Goal: Task Accomplishment & Management: Complete application form

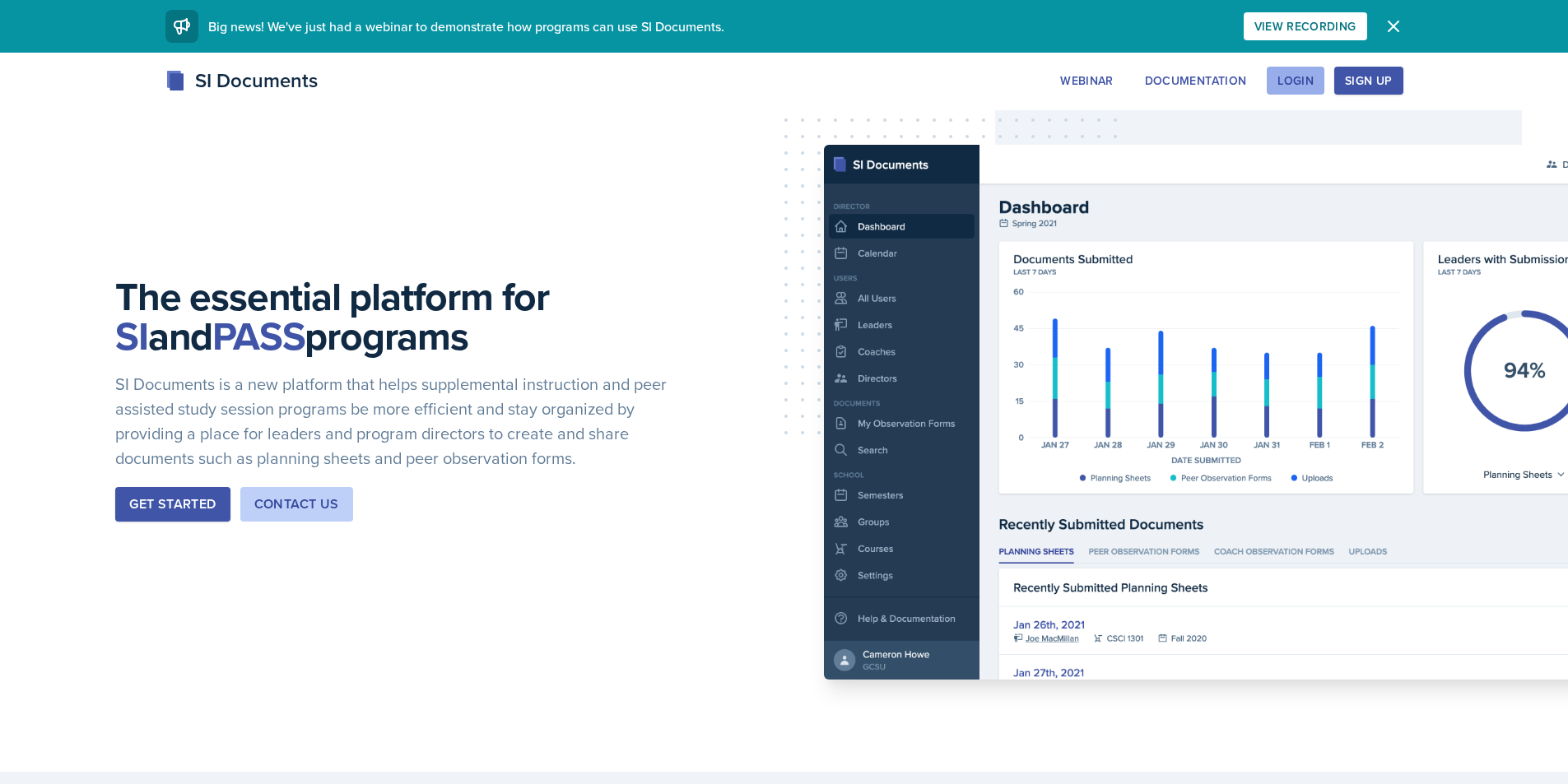
click at [1296, 82] on div "Login" at bounding box center [1295, 80] width 36 height 13
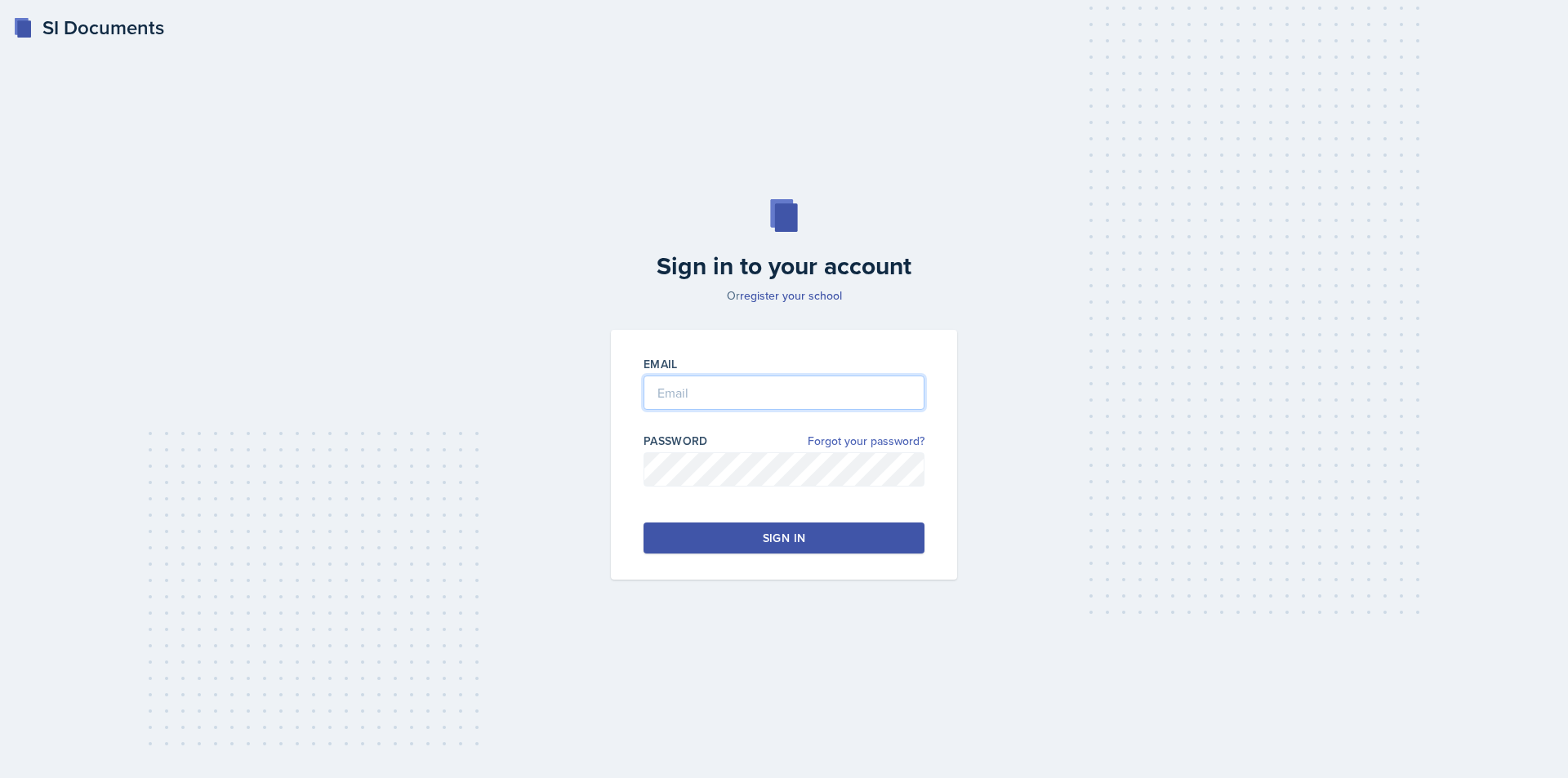
type input "[EMAIL_ADDRESS][DOMAIN_NAME]"
click at [839, 535] on button "Sign in" at bounding box center [784, 538] width 281 height 31
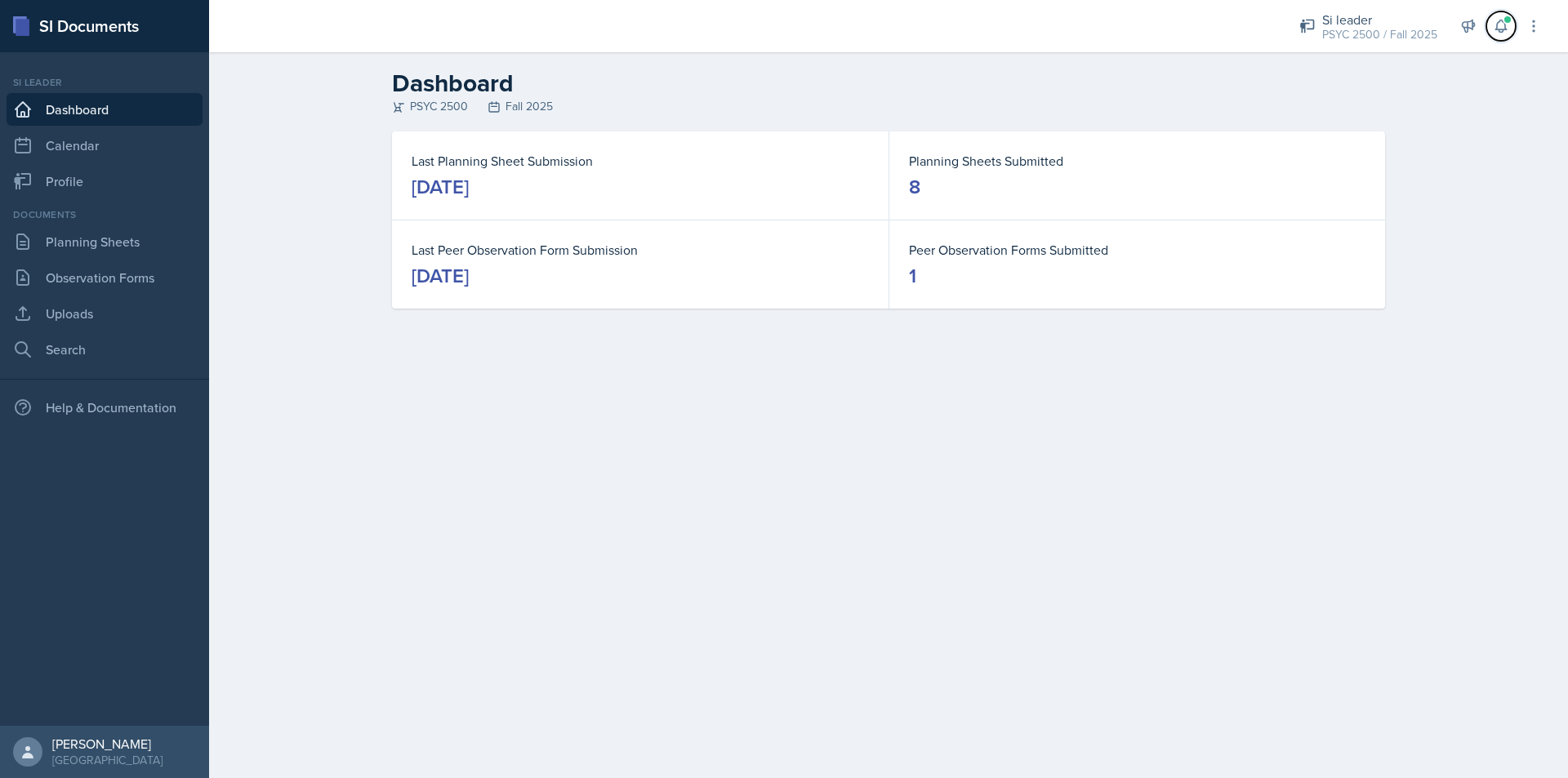
click at [1500, 30] on icon at bounding box center [1500, 26] width 10 height 12
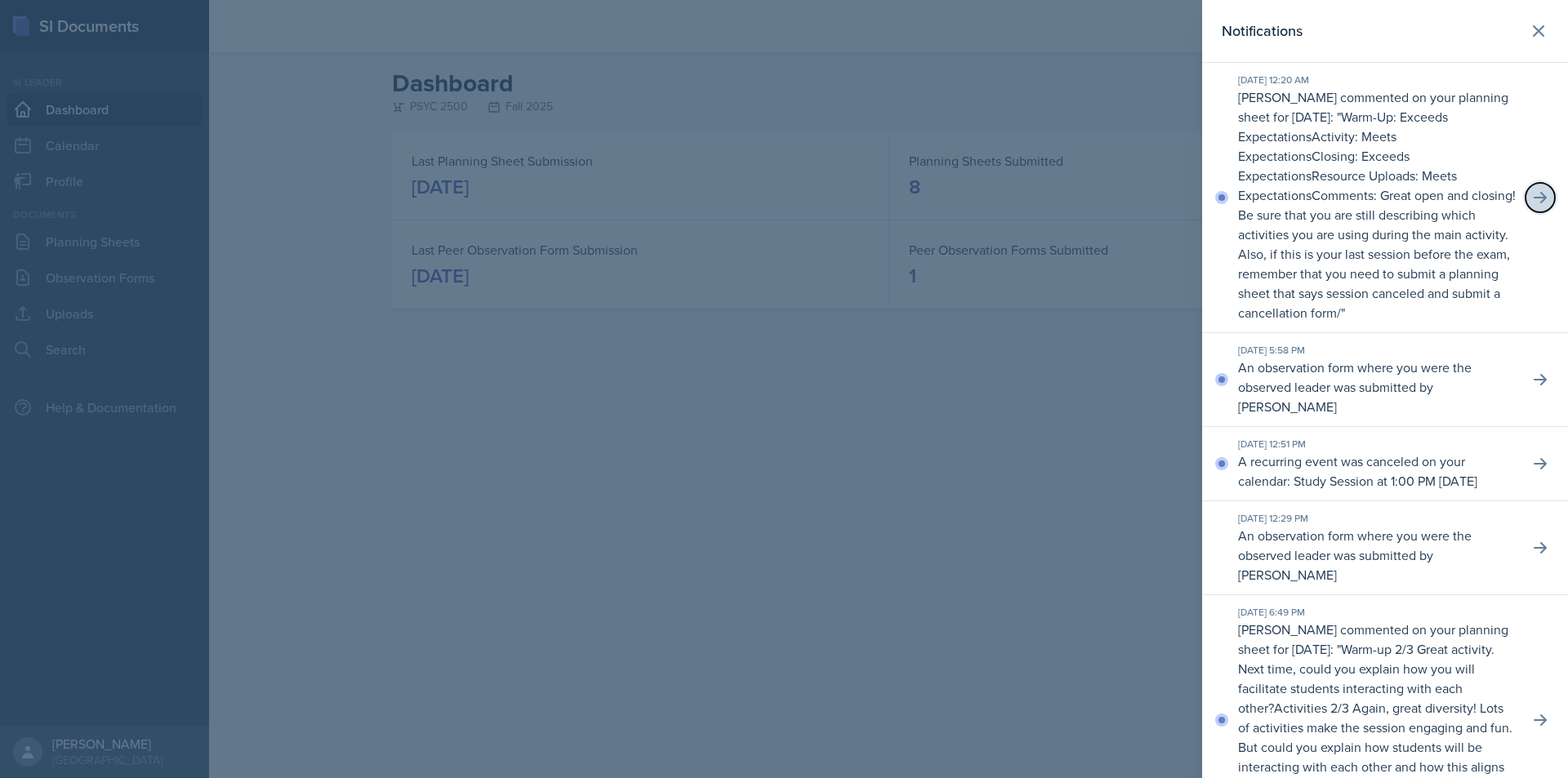
click at [1532, 206] on button at bounding box center [1540, 198] width 30 height 30
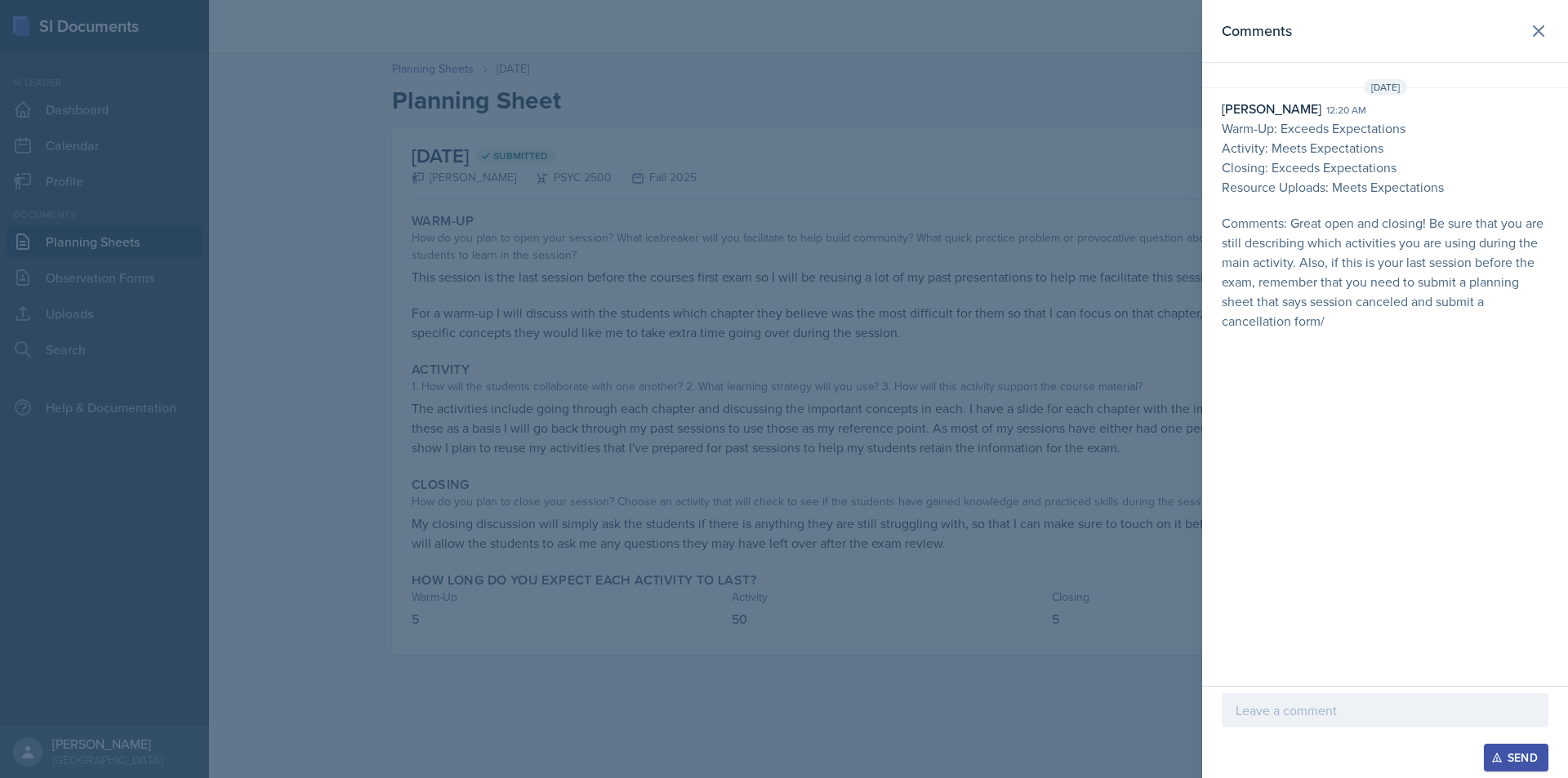
click at [1319, 719] on p at bounding box center [1384, 710] width 299 height 19
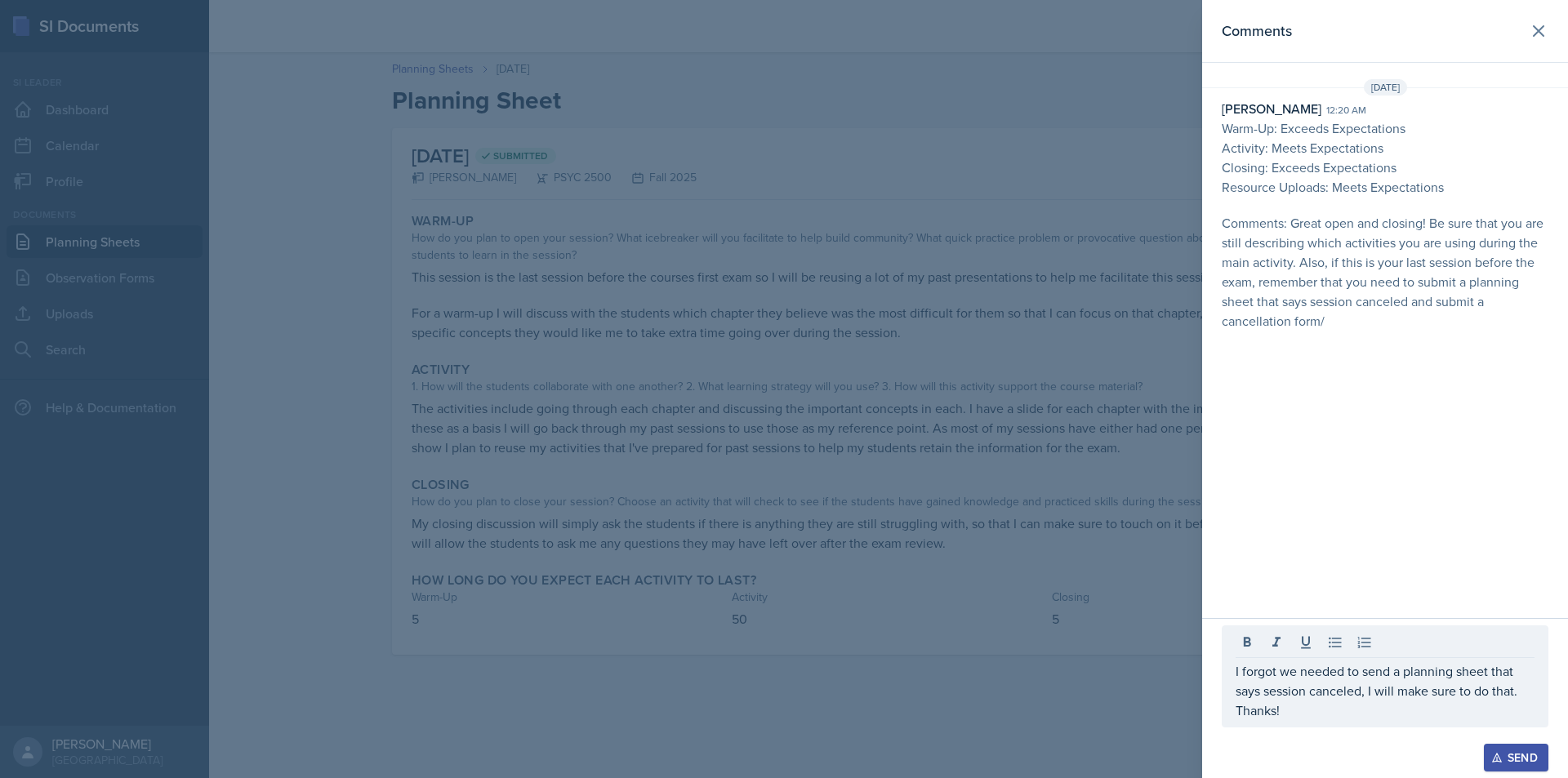
click at [1521, 752] on div "Send" at bounding box center [1515, 758] width 43 height 13
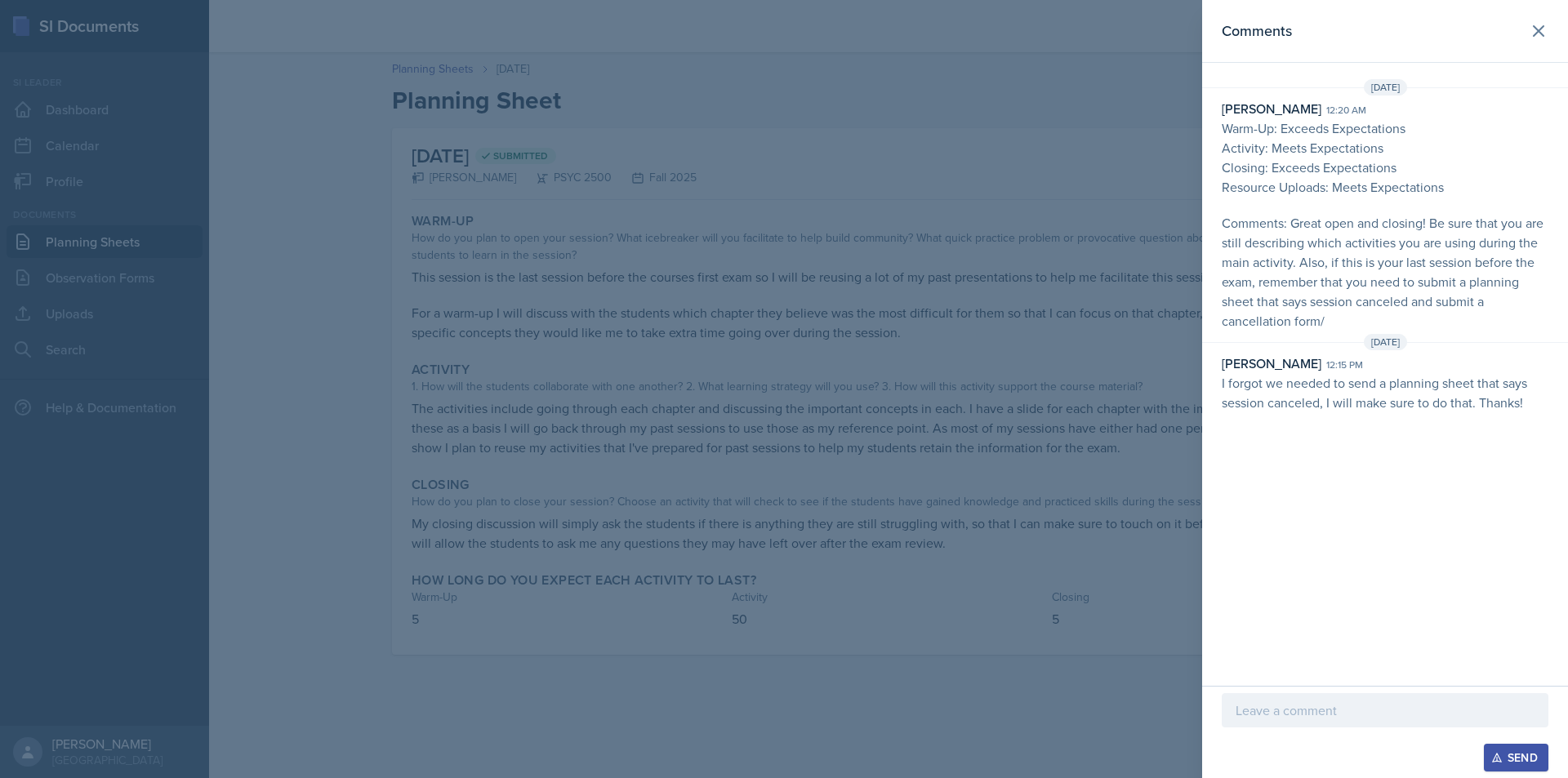
click at [1062, 625] on div at bounding box center [784, 389] width 1568 height 778
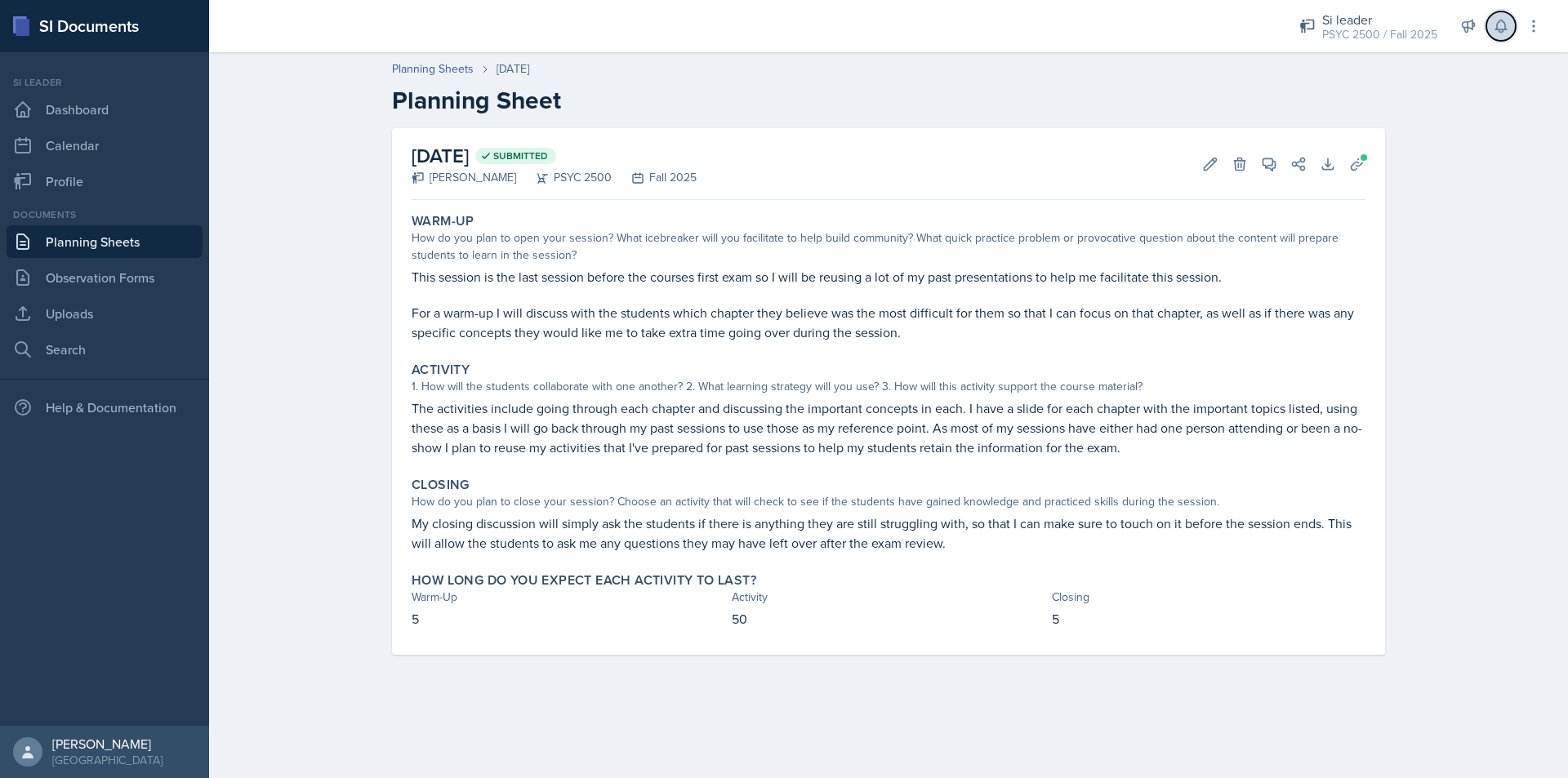
click at [1501, 26] on icon at bounding box center [1501, 26] width 17 height 17
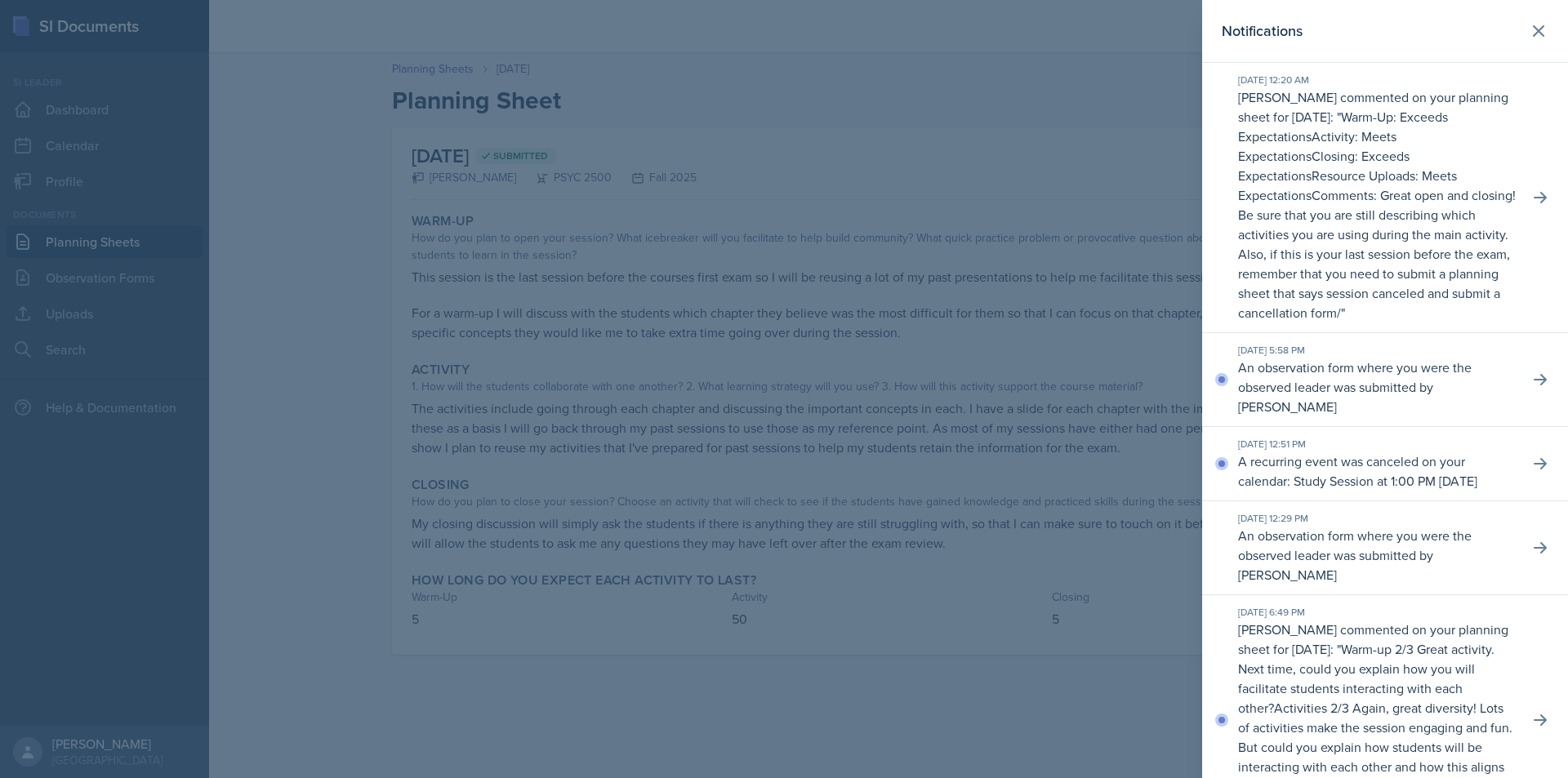
click at [963, 128] on div at bounding box center [784, 389] width 1568 height 778
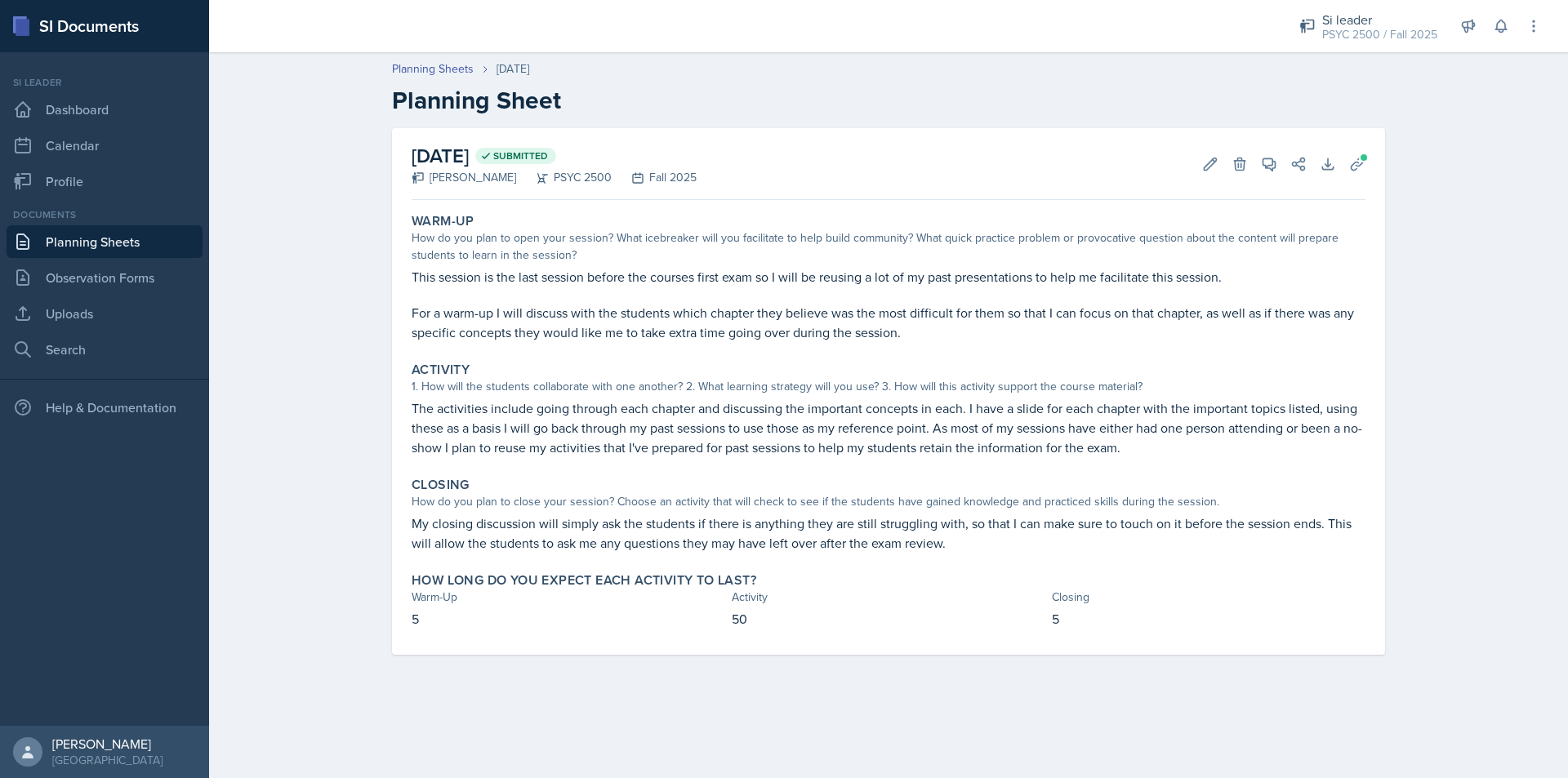
click at [89, 251] on link "Planning Sheets" at bounding box center [104, 241] width 196 height 32
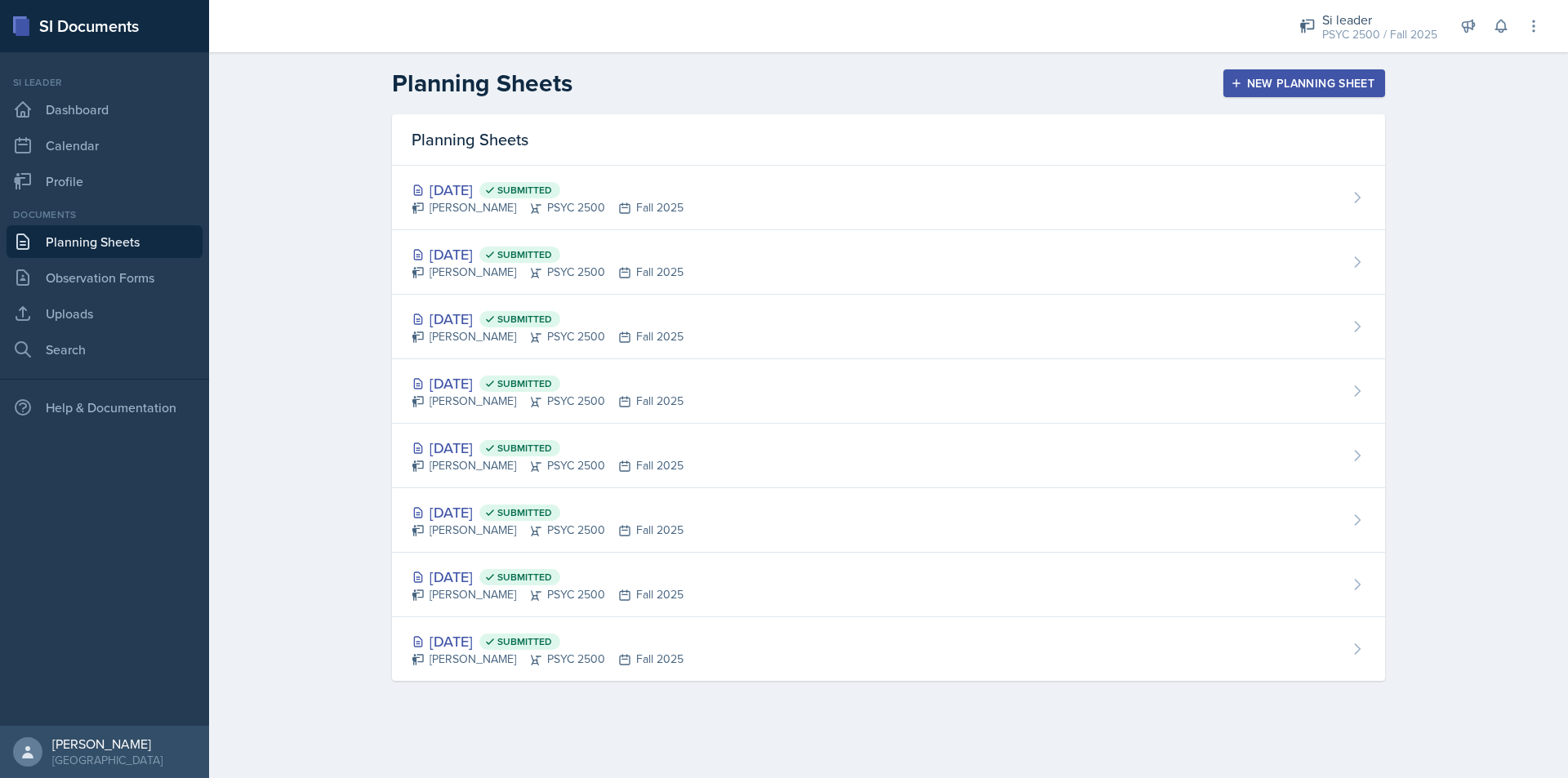
click at [1270, 92] on button "New Planning Sheet" at bounding box center [1304, 83] width 162 height 28
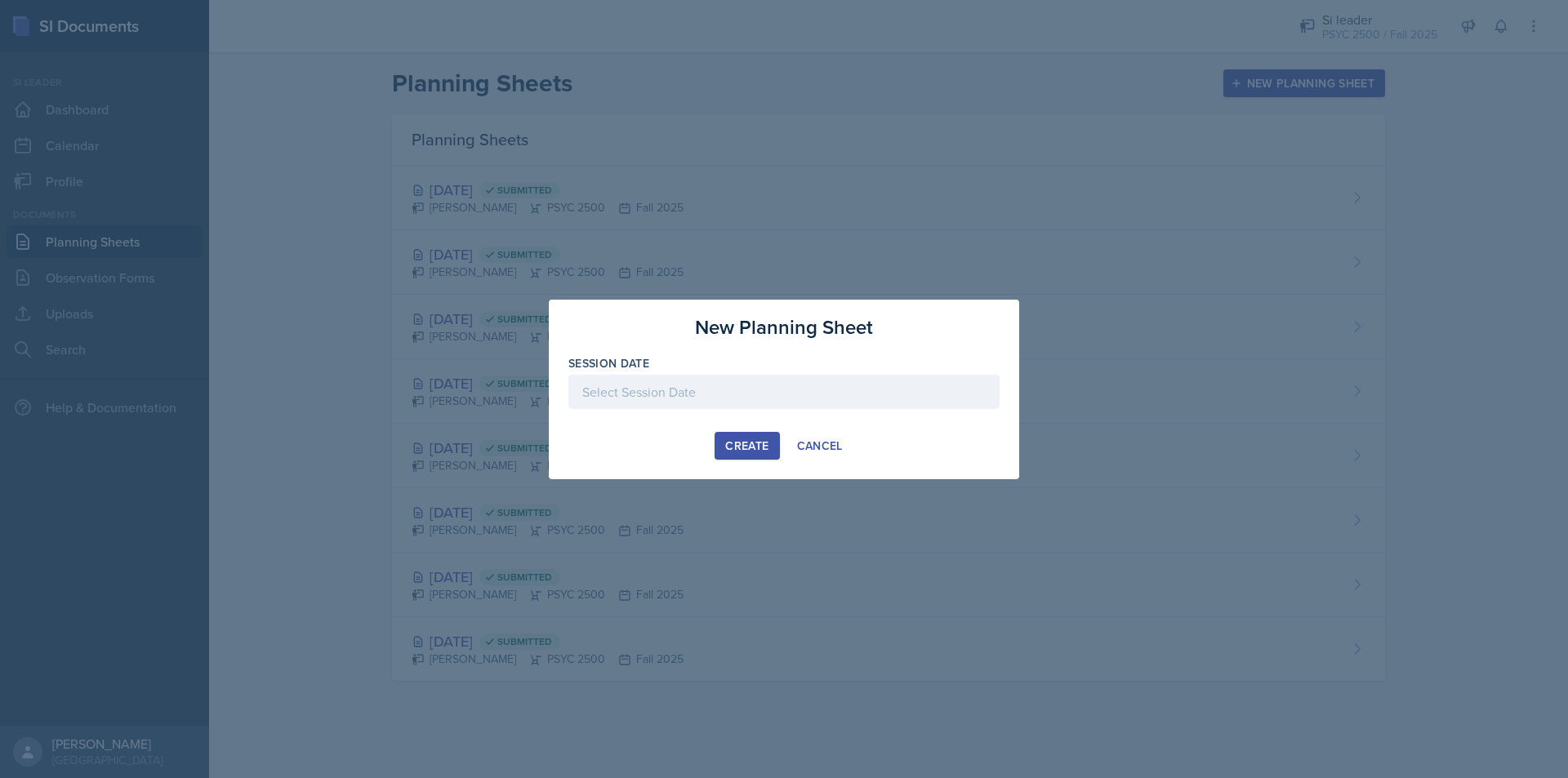
click at [698, 385] on div at bounding box center [784, 391] width 431 height 34
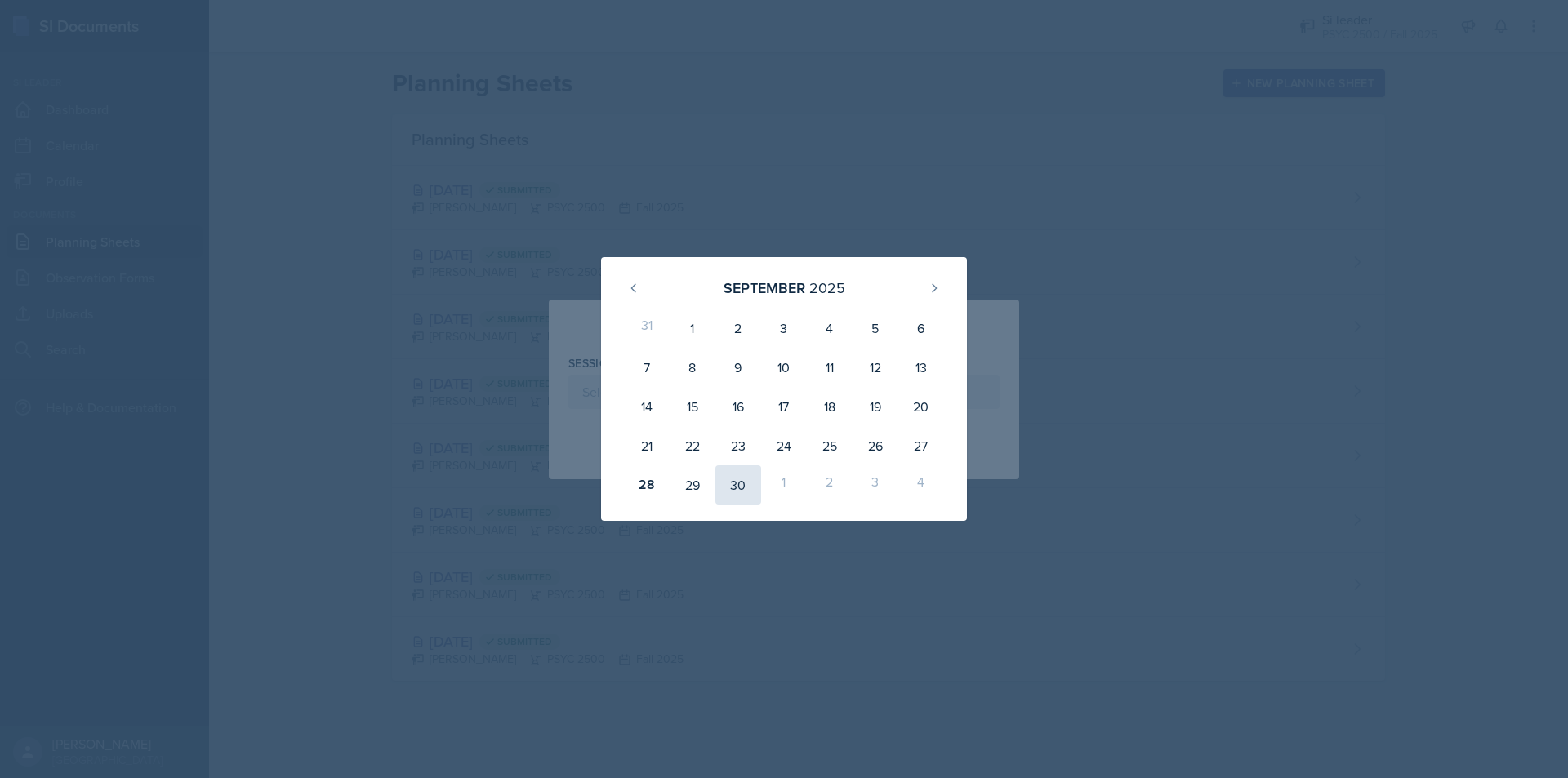
click at [729, 492] on div "30" at bounding box center [738, 484] width 45 height 39
type input "[DATE]"
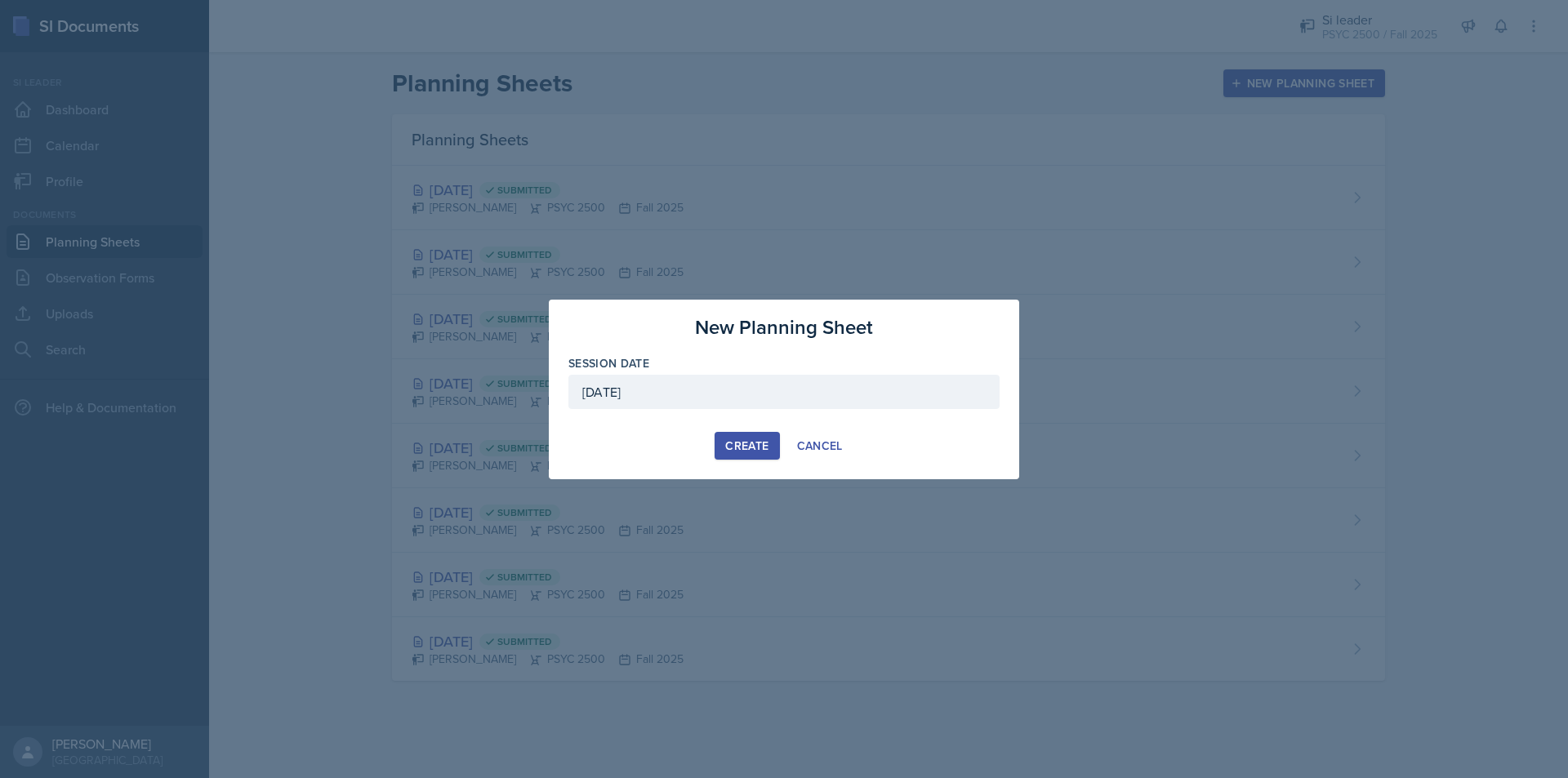
click at [749, 452] on div "Create" at bounding box center [746, 445] width 43 height 13
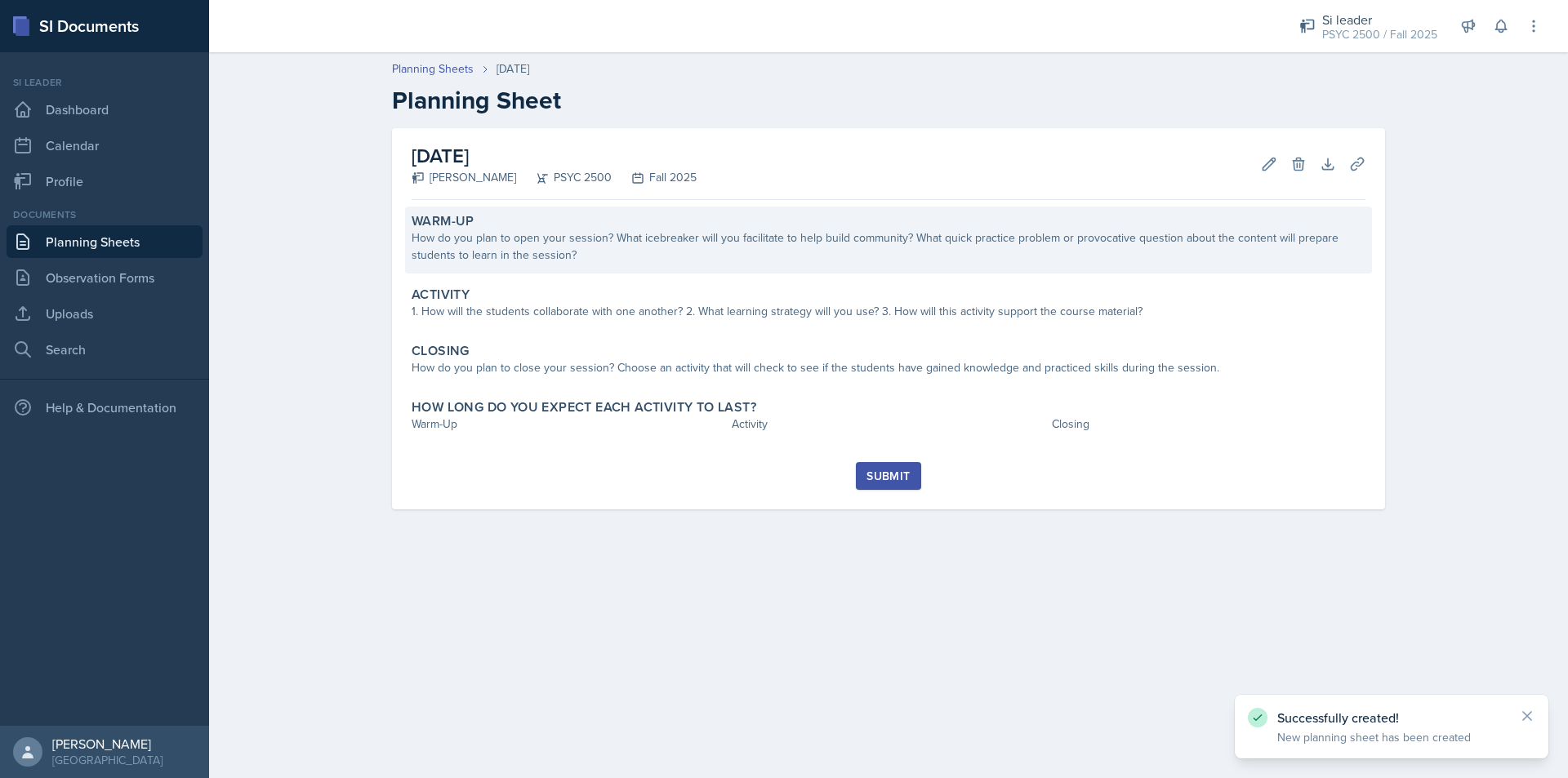
click at [587, 237] on div "How do you plan to open your session? What icebreaker will you facilitate to he…" at bounding box center [888, 246] width 954 height 34
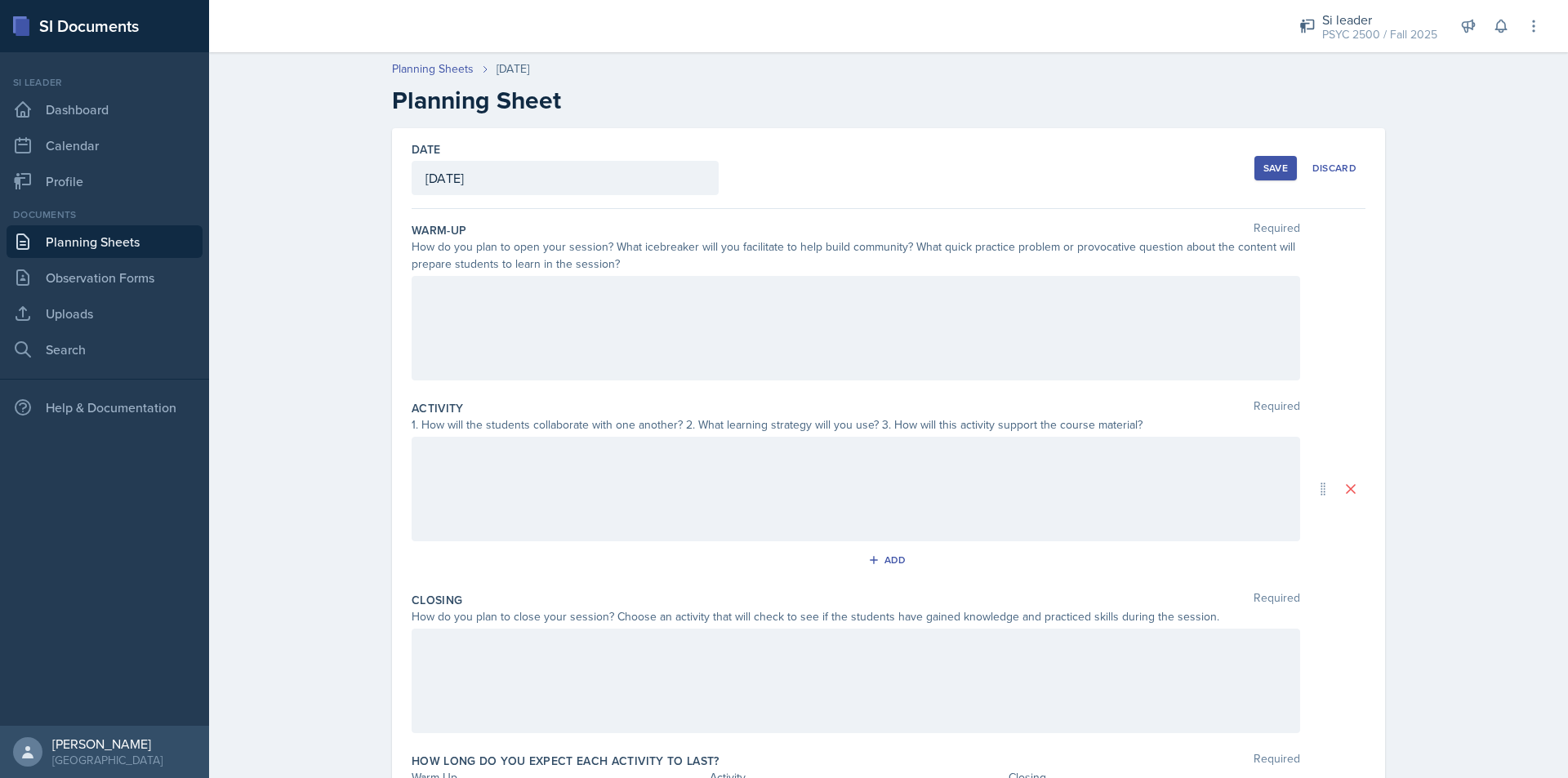
click at [427, 324] on div at bounding box center [855, 328] width 888 height 104
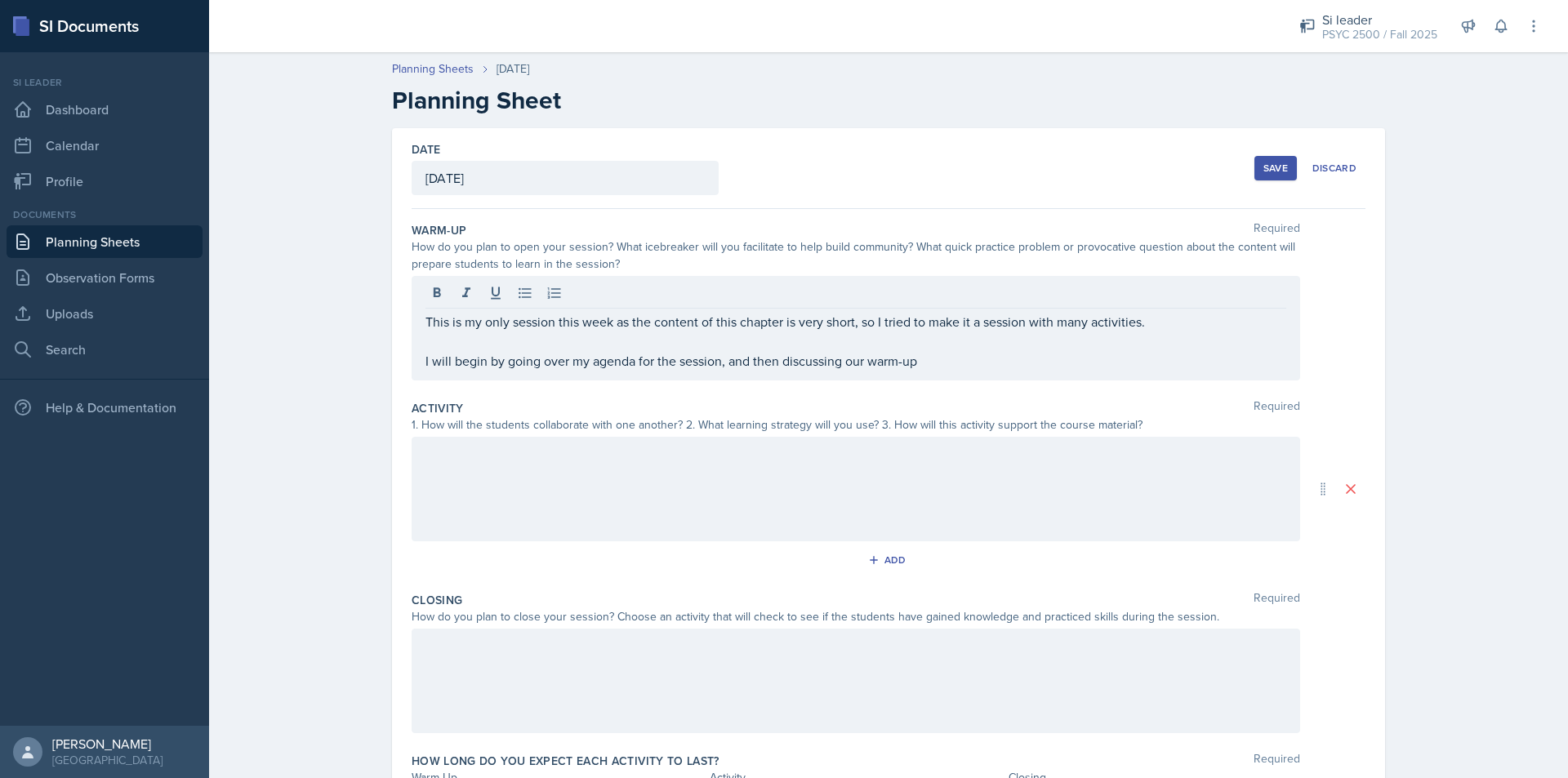
click at [973, 352] on p "I will begin by going over my agenda for the session, and then discussing our w…" at bounding box center [855, 360] width 861 height 19
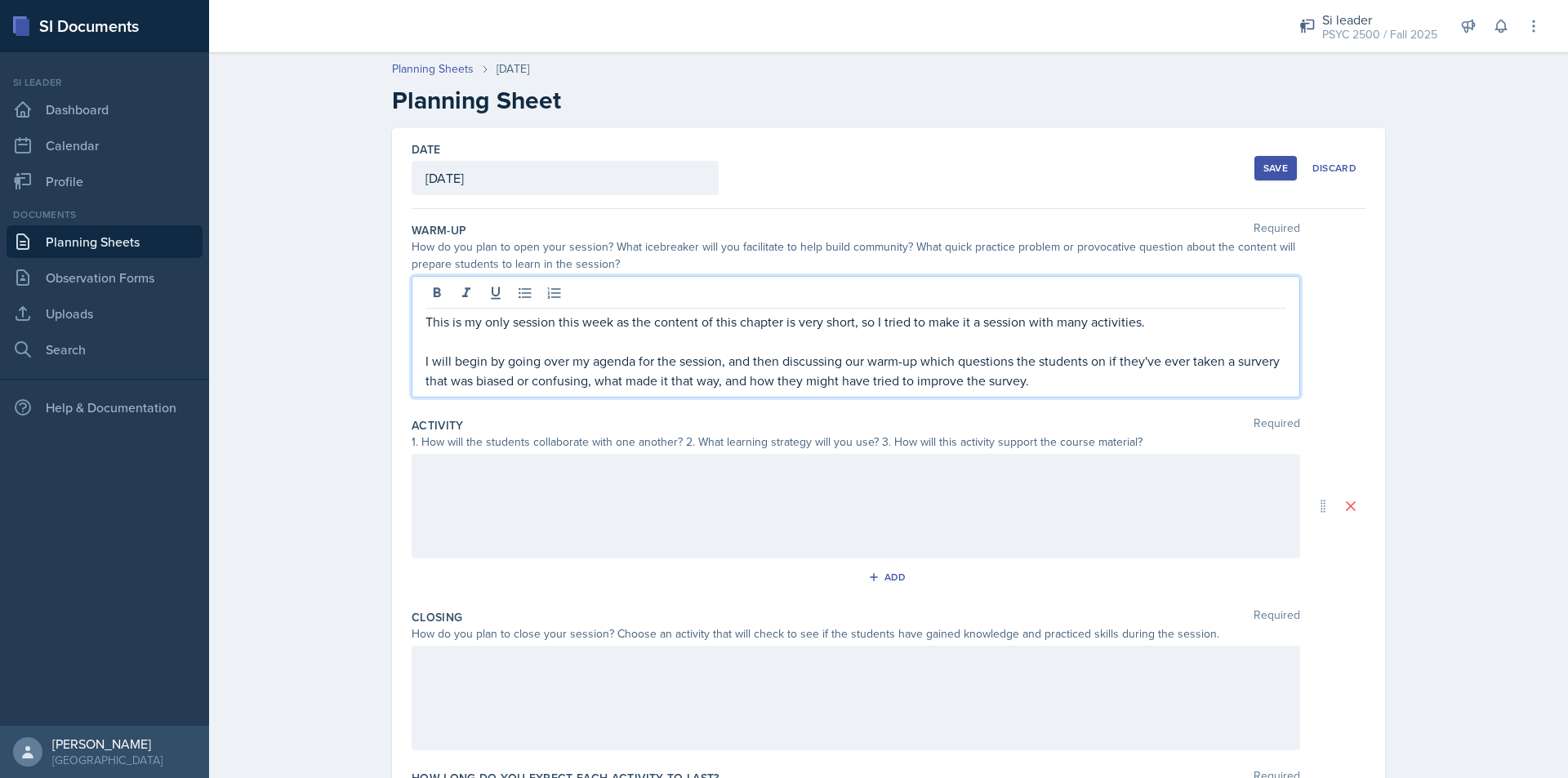
click at [1242, 359] on p "I will begin by going over my agenda for the session, and then discussing our w…" at bounding box center [855, 371] width 861 height 39
click at [850, 505] on div at bounding box center [855, 505] width 888 height 104
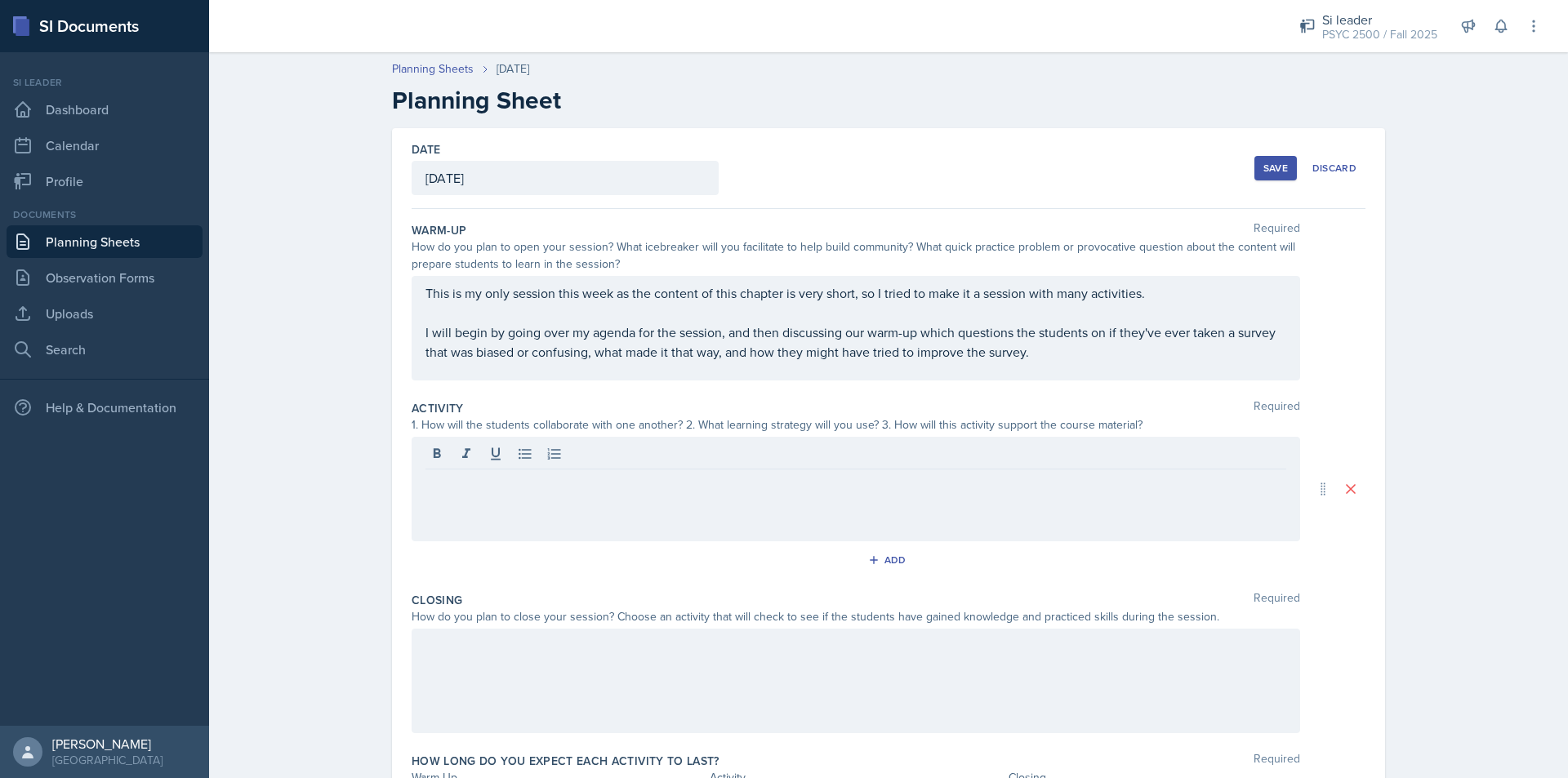
click at [509, 496] on div at bounding box center [855, 489] width 888 height 104
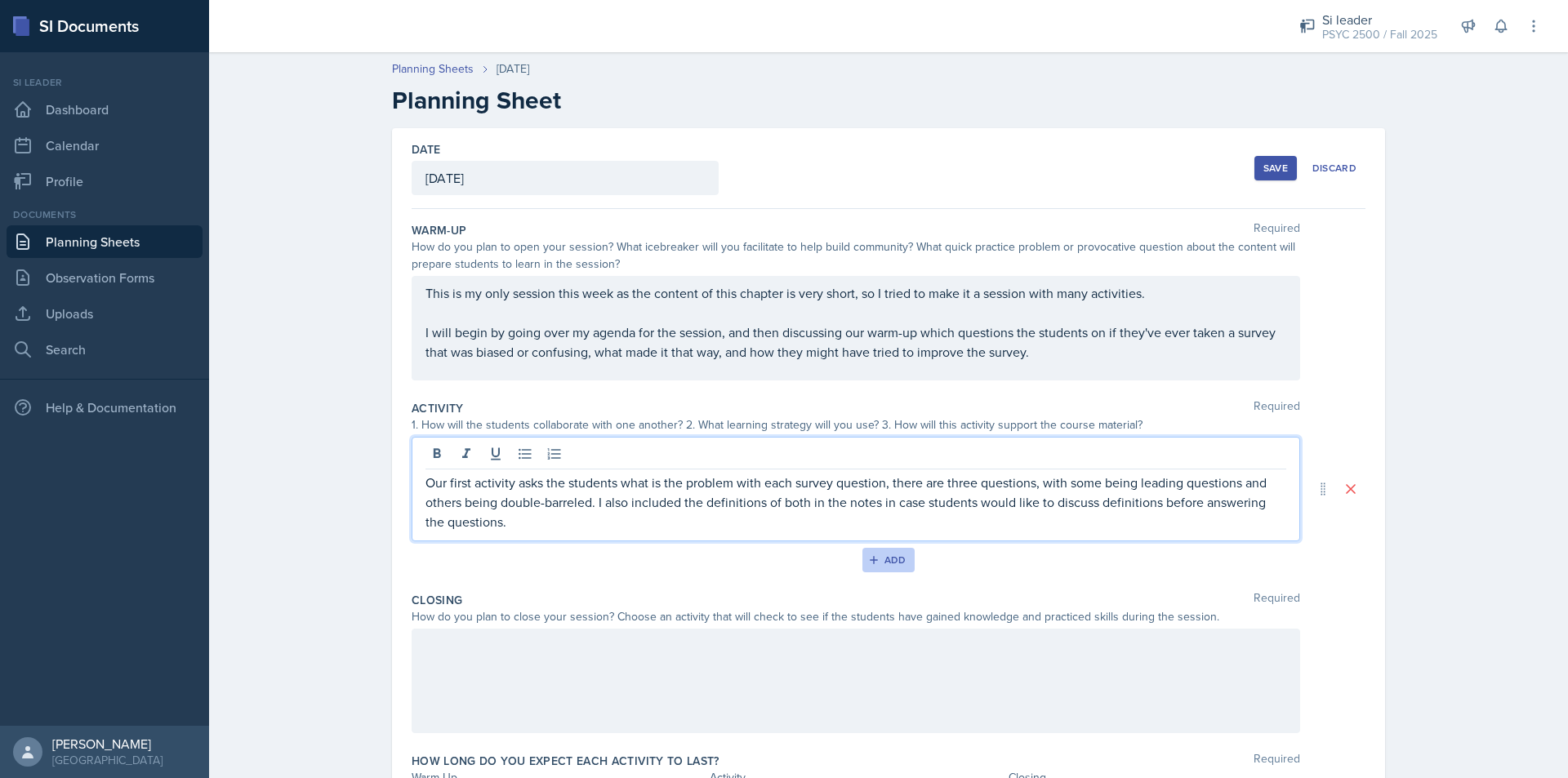
click at [894, 560] on div "Add" at bounding box center [888, 560] width 35 height 13
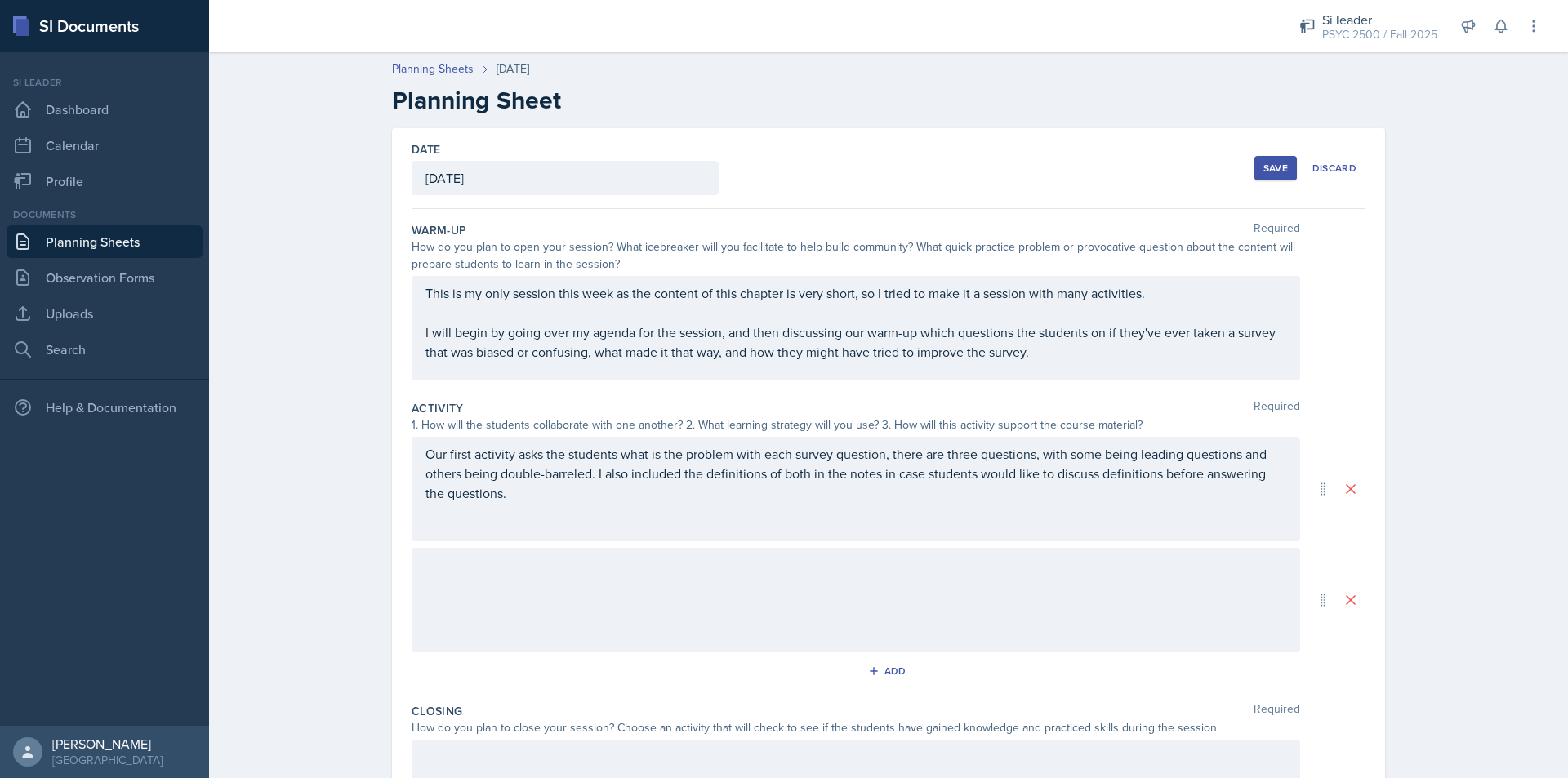
click at [546, 604] on div at bounding box center [855, 600] width 888 height 104
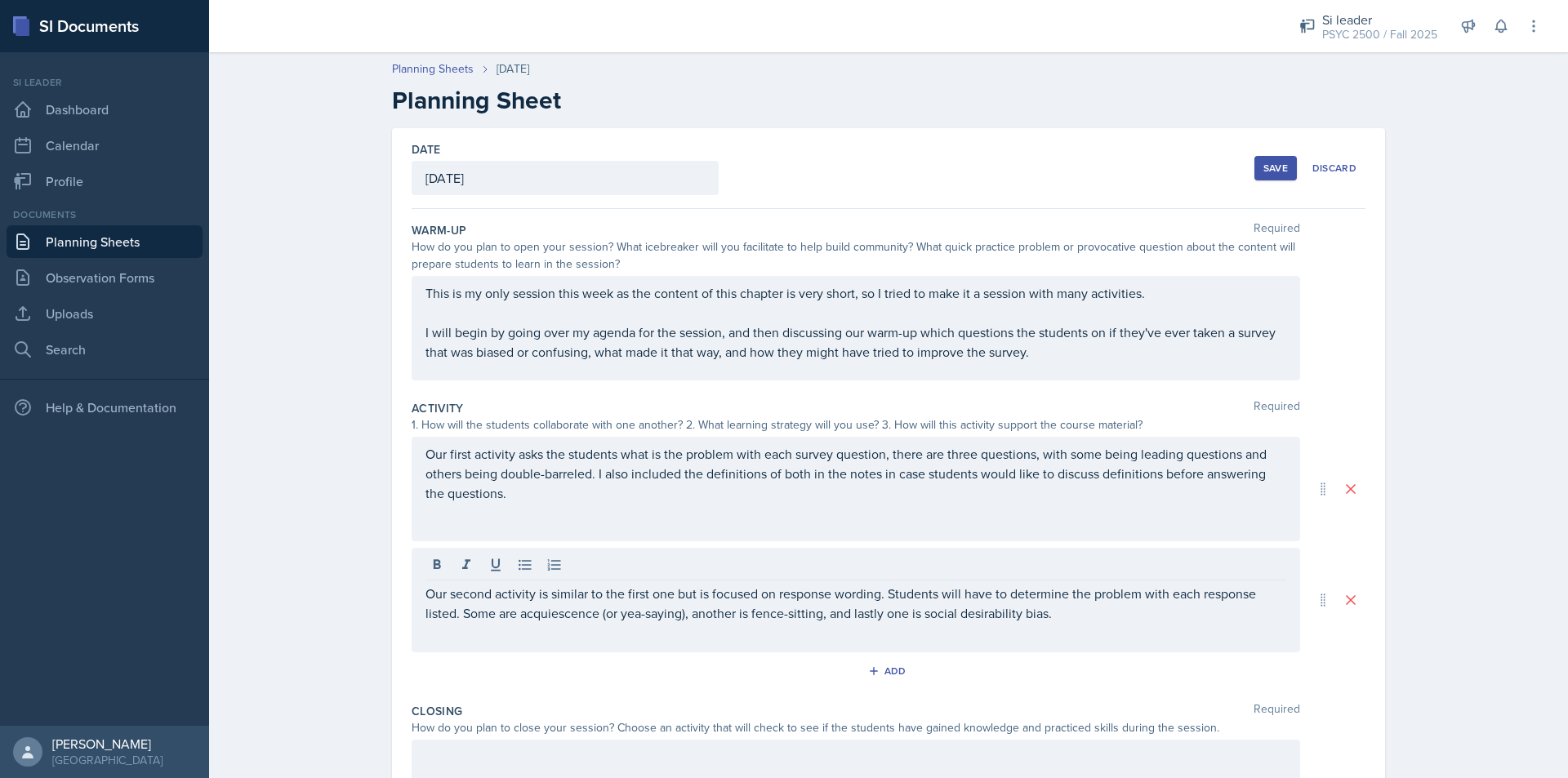
click at [1108, 633] on div "Our second activity is similar to the first one but is focused on response word…" at bounding box center [855, 600] width 888 height 104
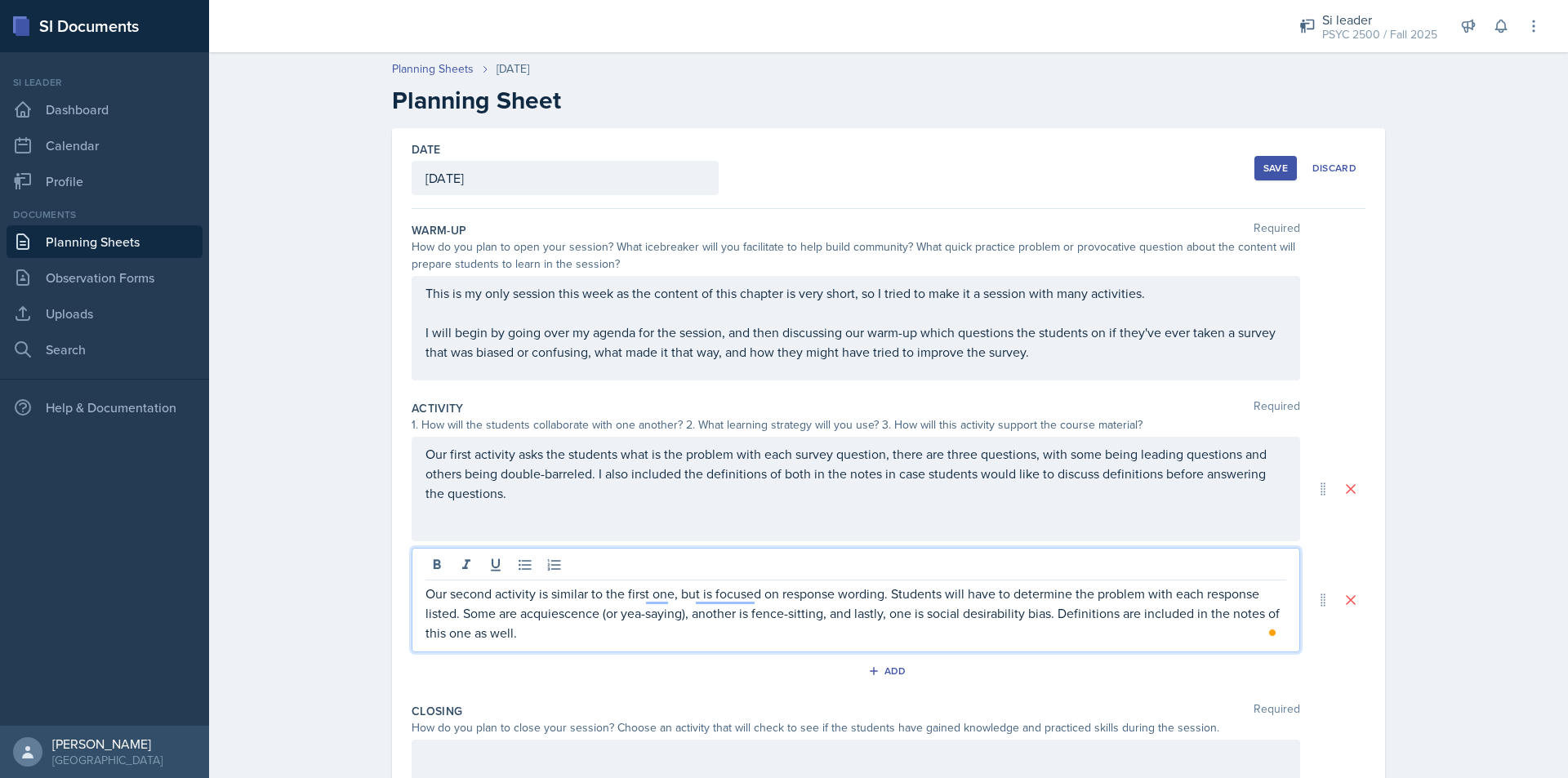
click at [744, 631] on p "Our second activity is similar to the first one, but is focused on response wor…" at bounding box center [855, 614] width 861 height 59
click at [871, 667] on icon "button" at bounding box center [874, 671] width 11 height 11
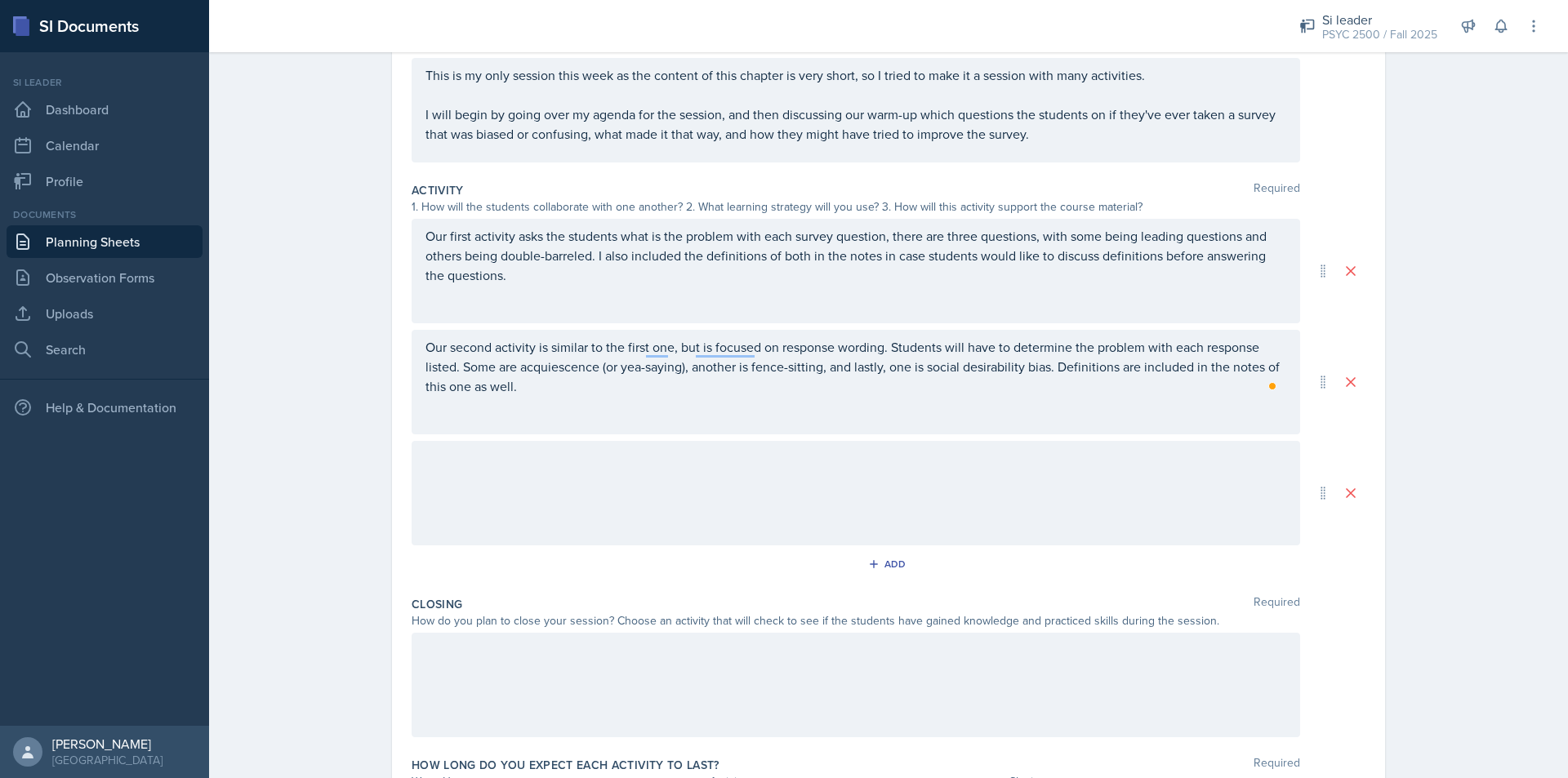
click at [570, 505] on div at bounding box center [855, 492] width 888 height 104
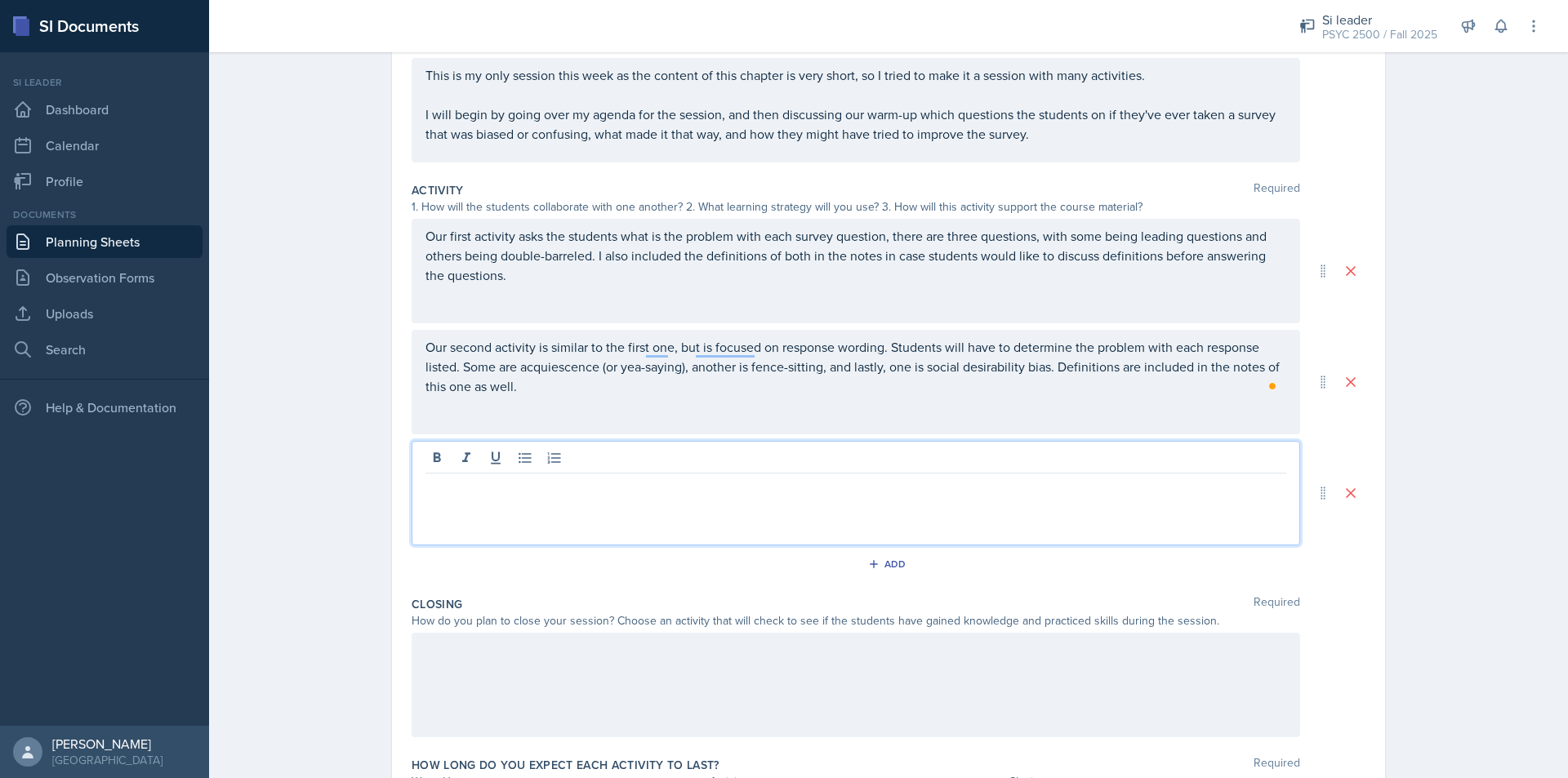
scroll to position [247, 0]
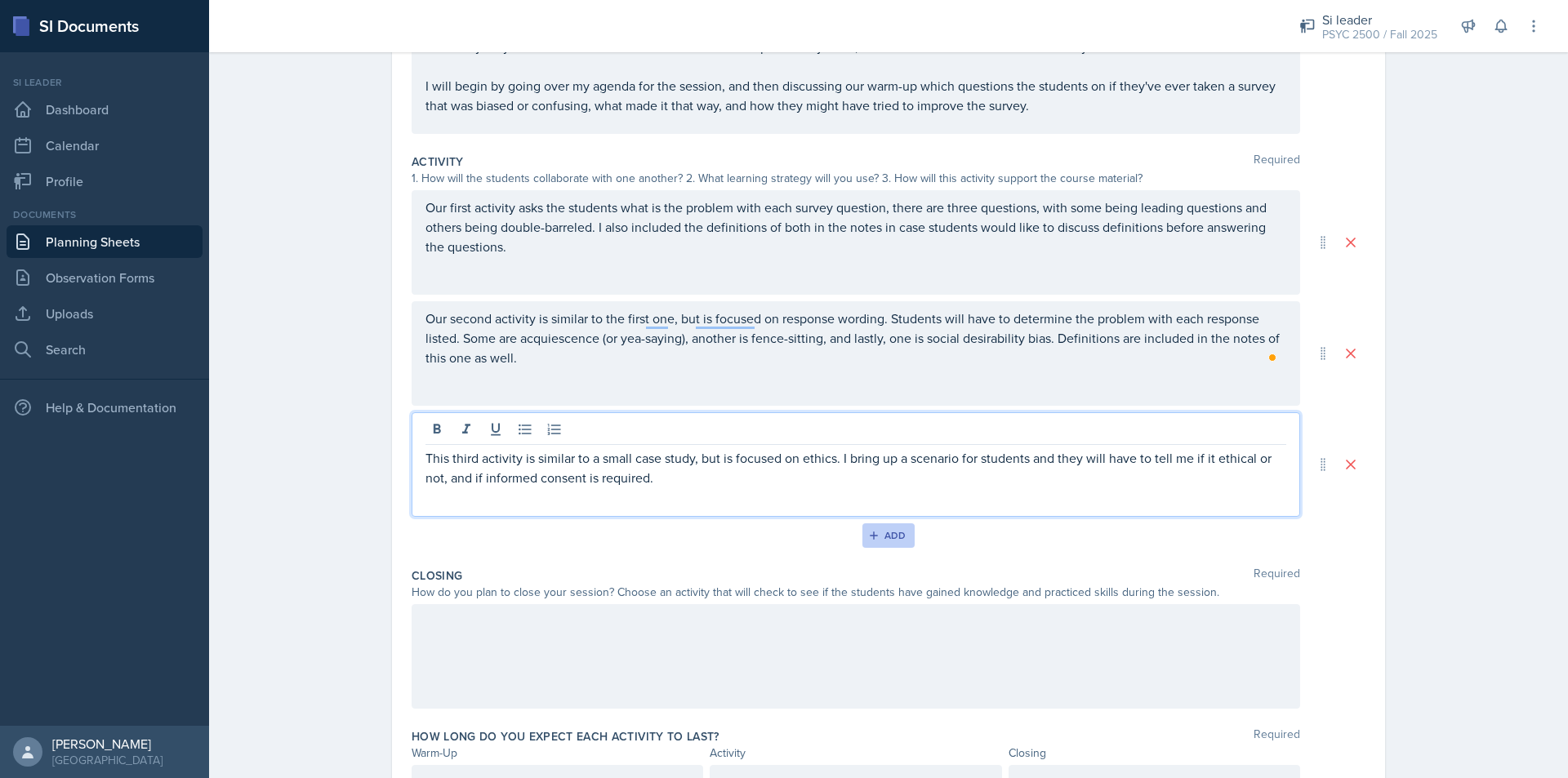
click at [863, 532] on button "Add" at bounding box center [888, 535] width 53 height 24
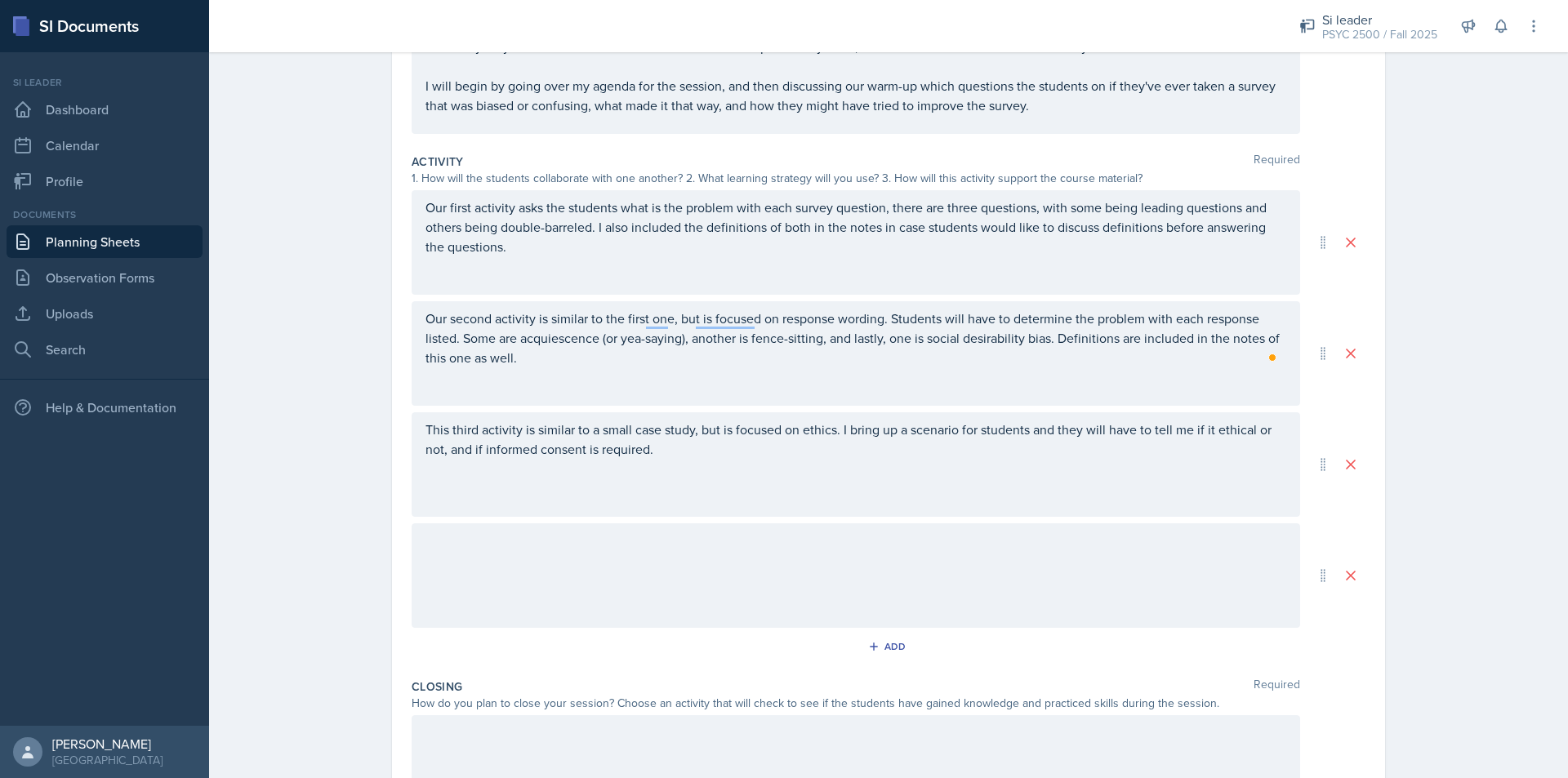
click at [592, 549] on div at bounding box center [855, 575] width 888 height 104
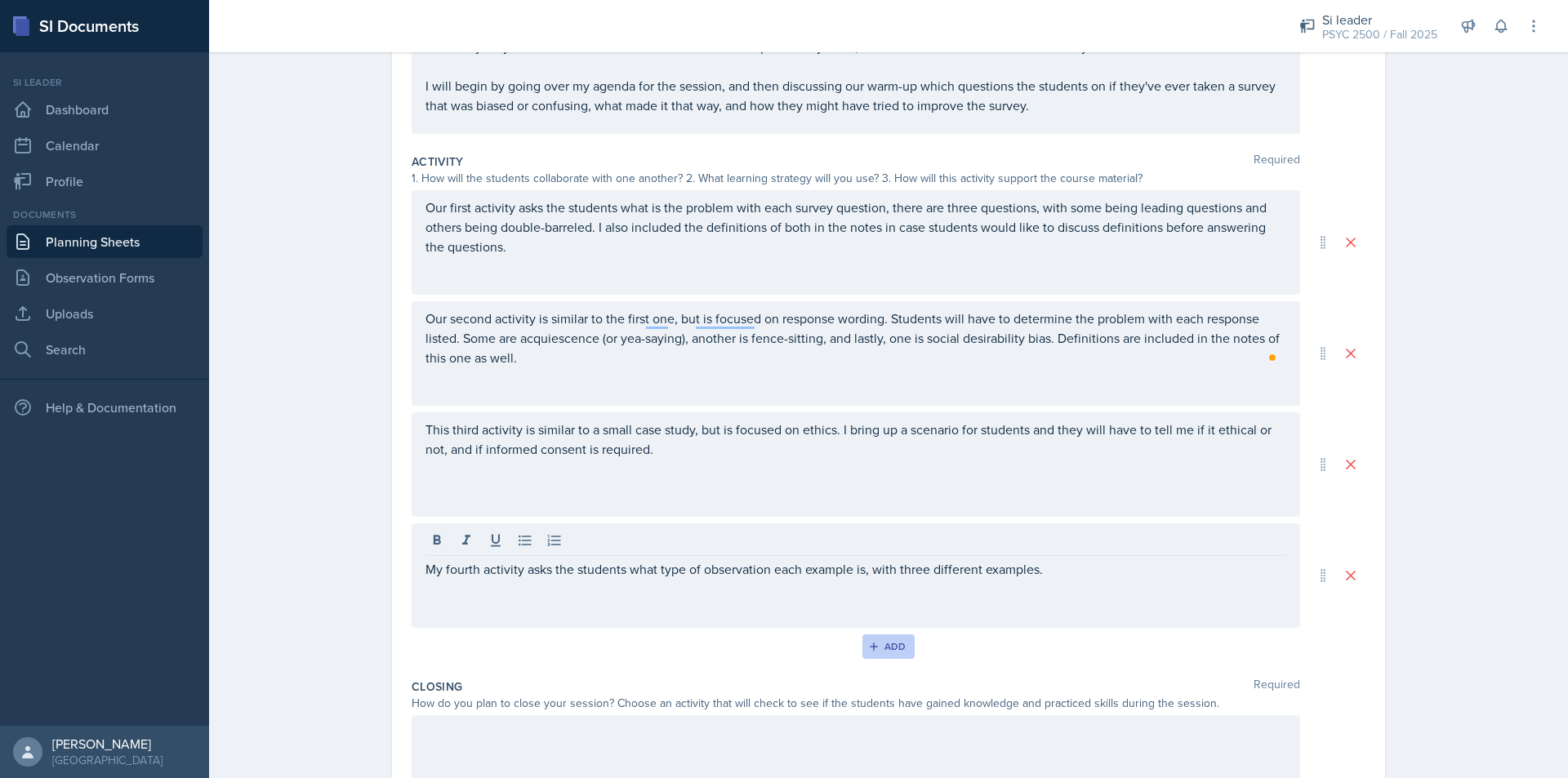
click at [892, 635] on button "Add" at bounding box center [888, 646] width 53 height 24
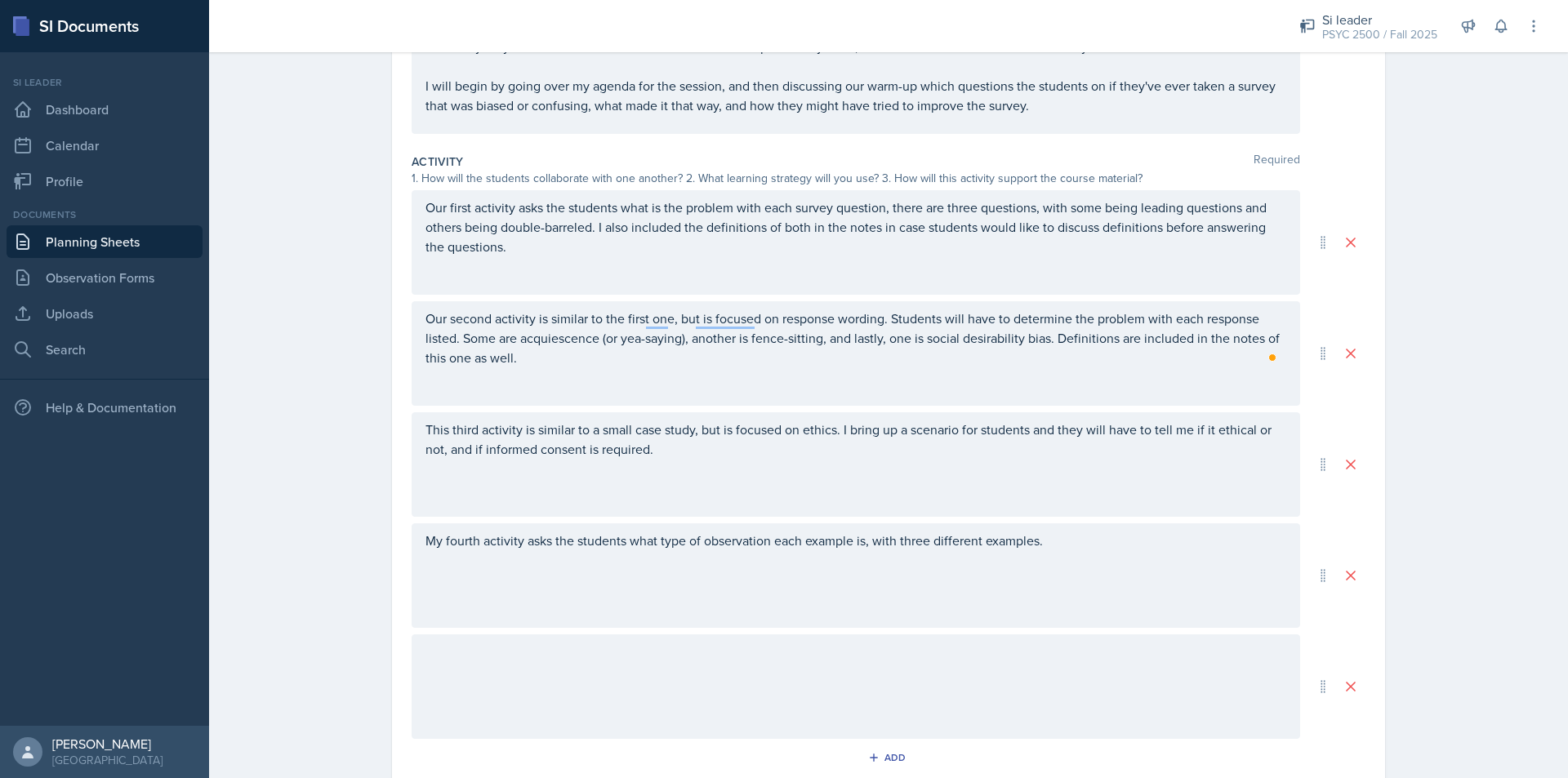
click at [660, 649] on div at bounding box center [855, 686] width 888 height 104
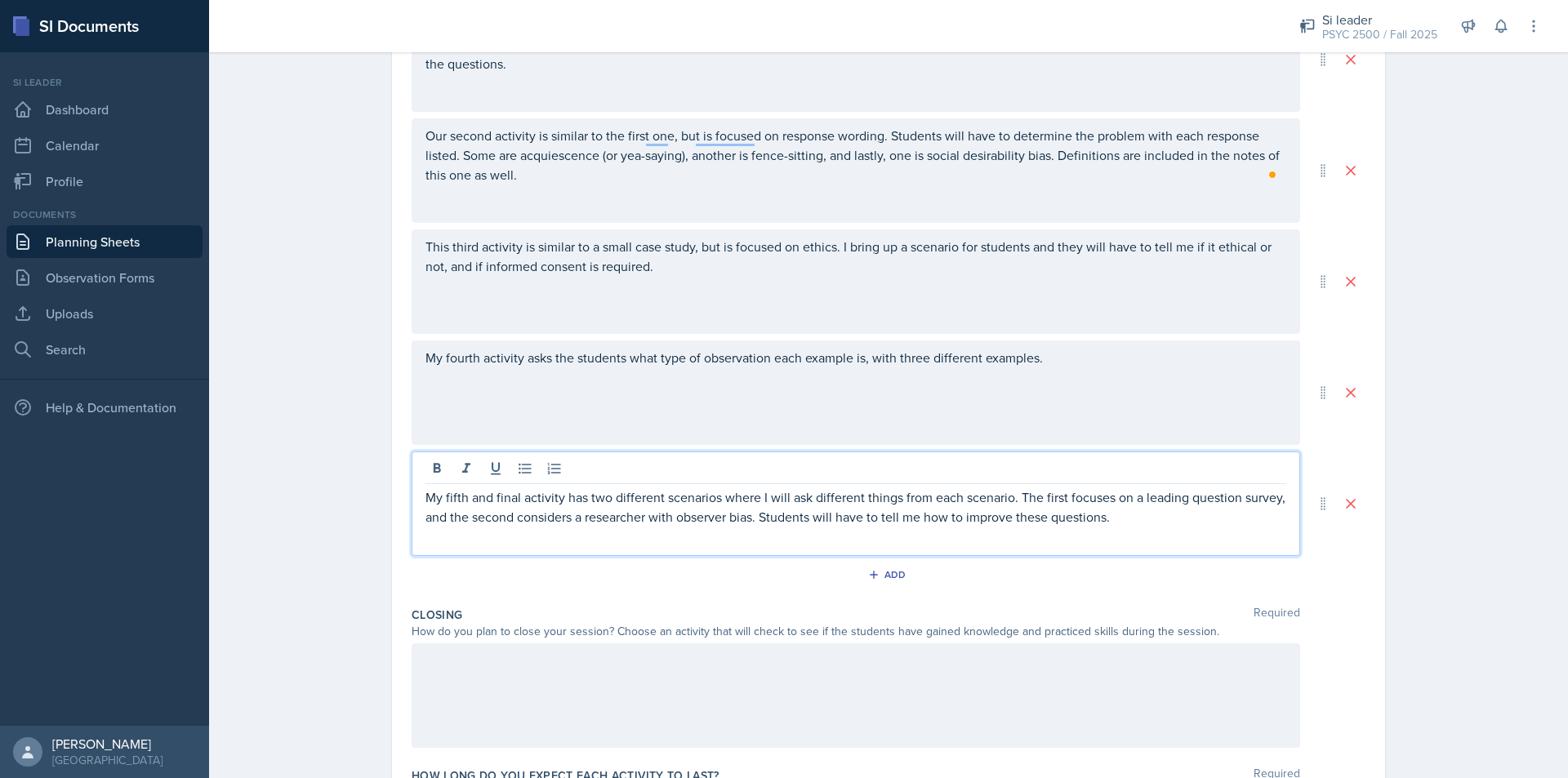
scroll to position [555, 0]
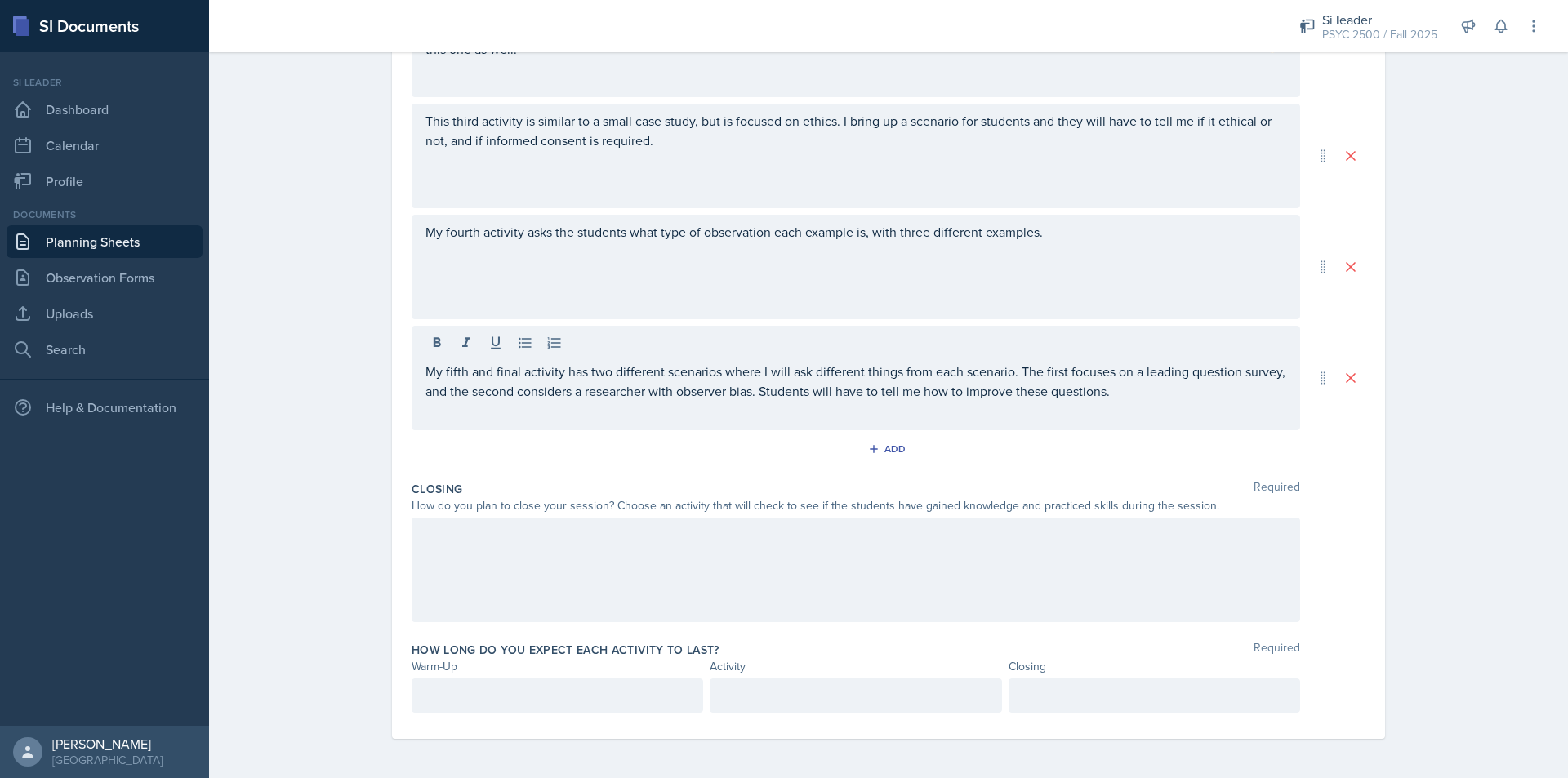
click at [701, 577] on div at bounding box center [855, 569] width 888 height 104
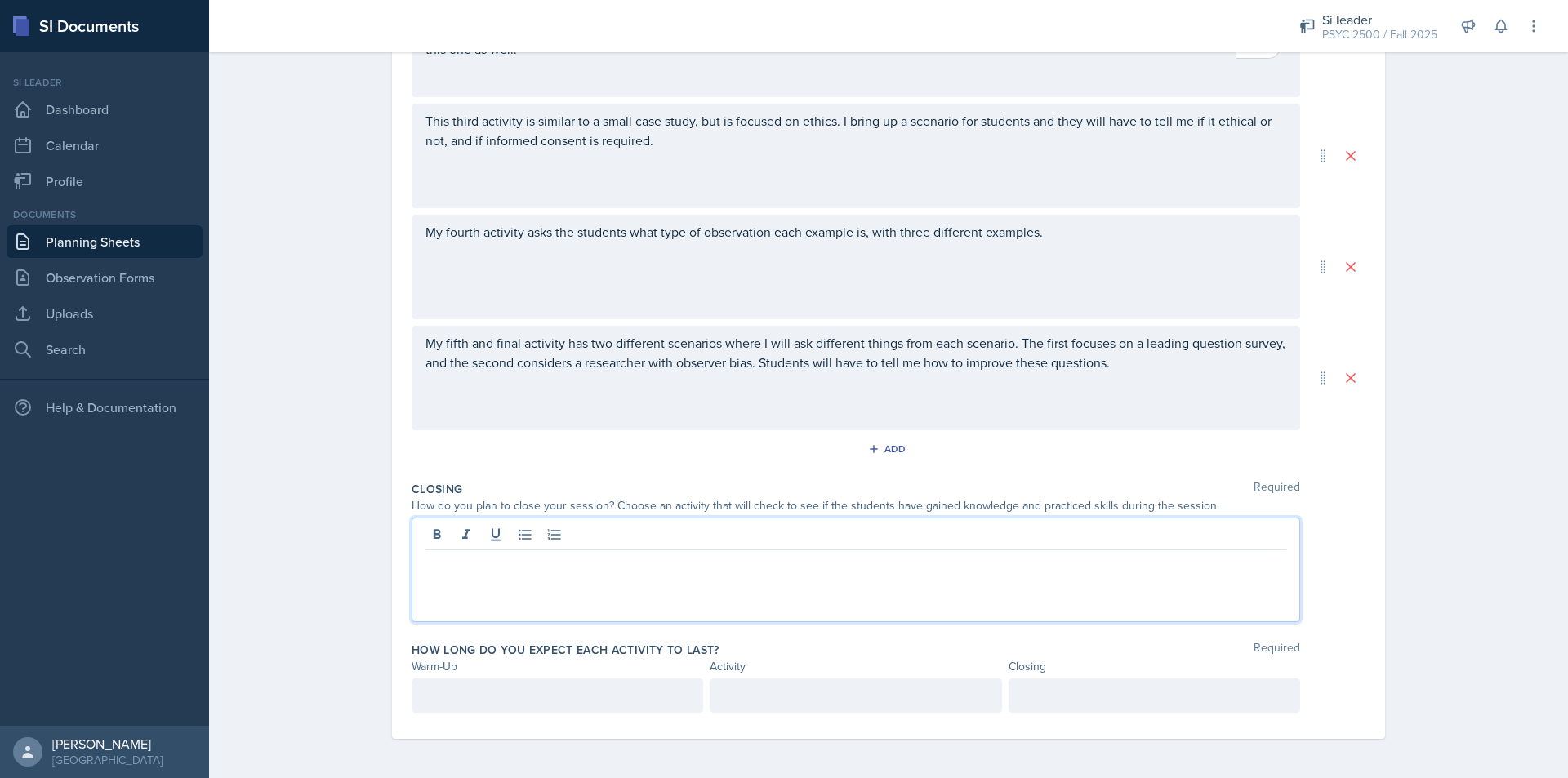
click at [655, 600] on div at bounding box center [855, 569] width 888 height 104
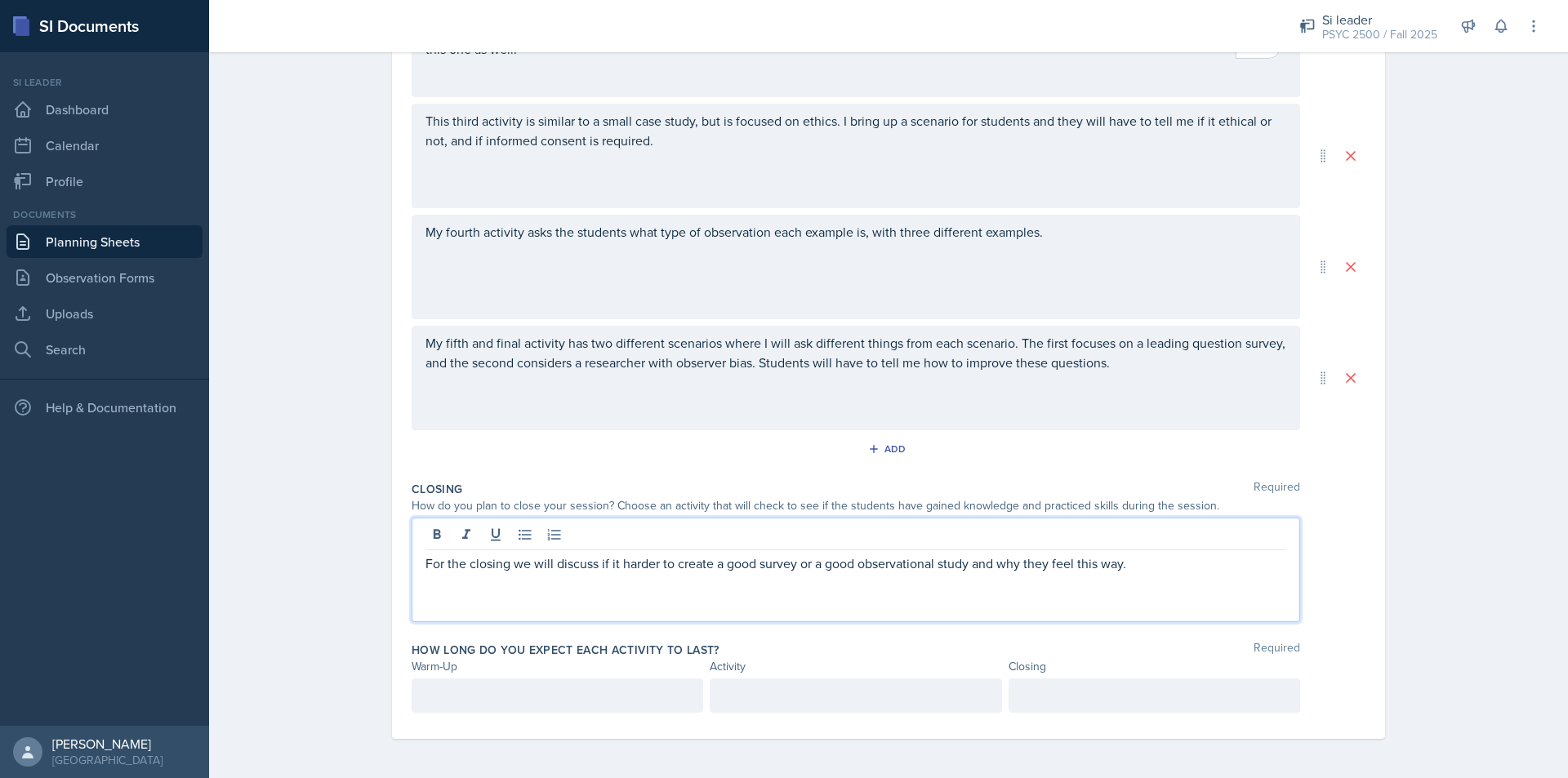
click at [545, 707] on div at bounding box center [557, 695] width 291 height 34
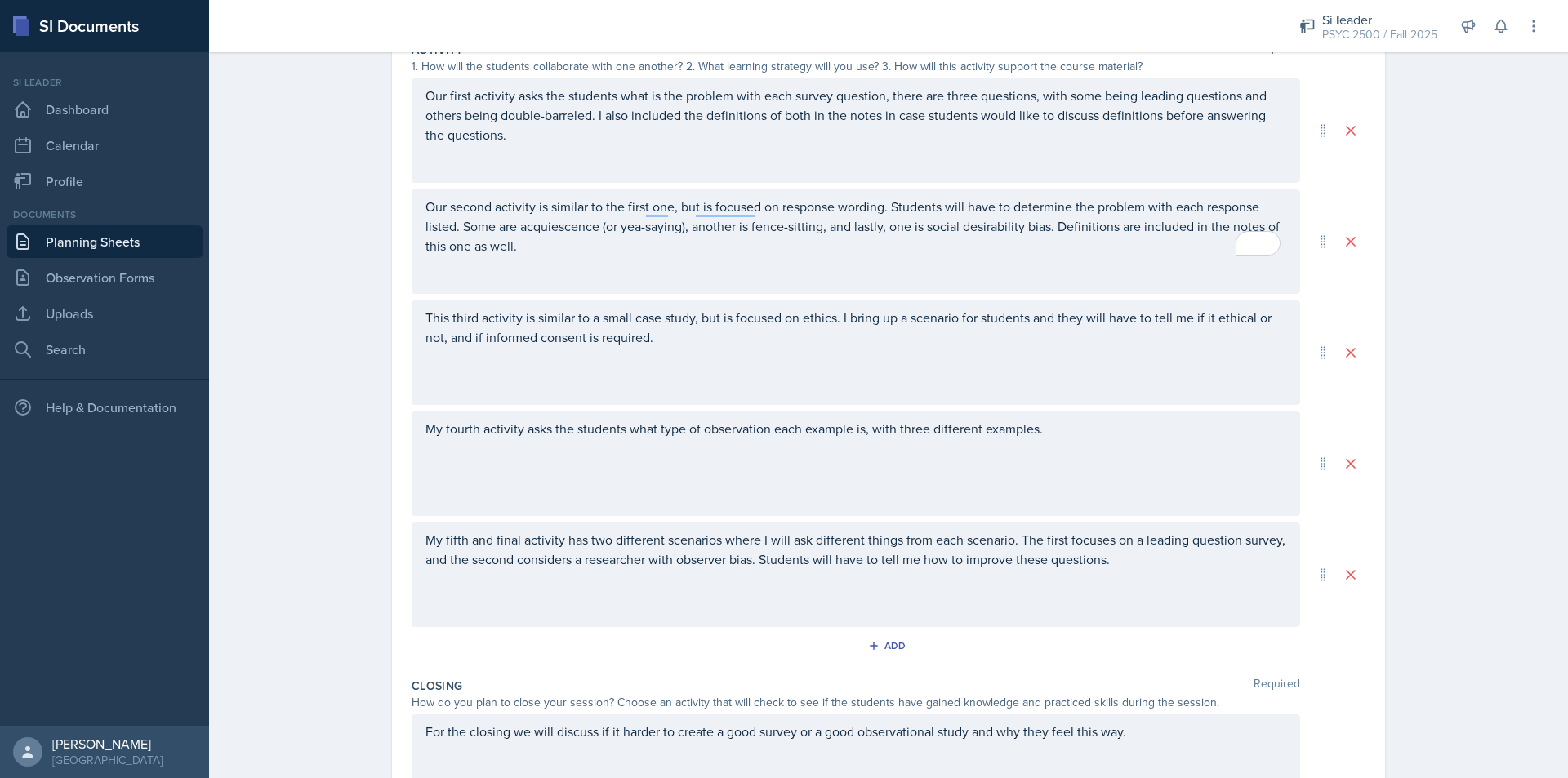
scroll to position [584, 0]
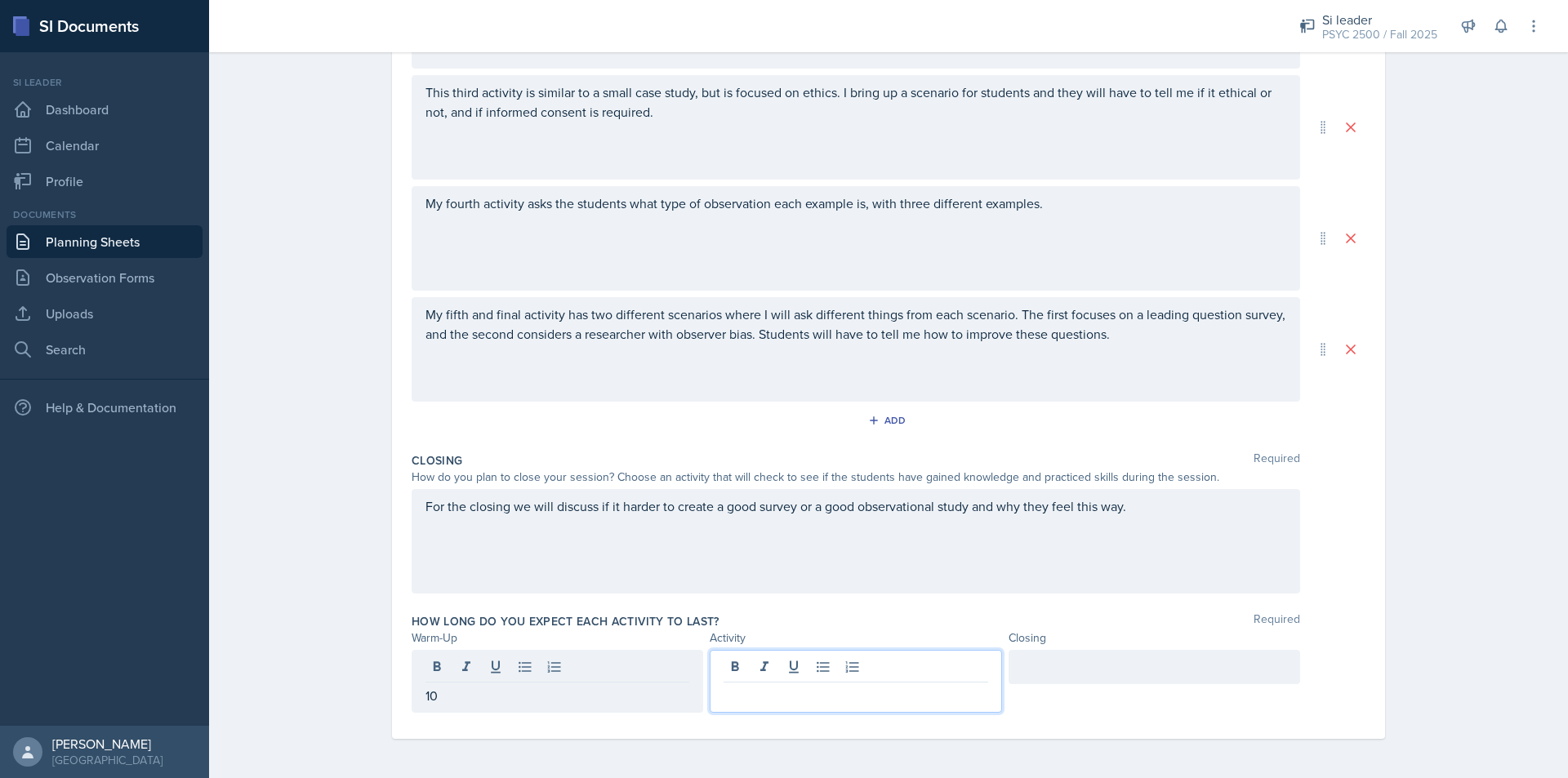
click at [781, 659] on div at bounding box center [855, 681] width 291 height 63
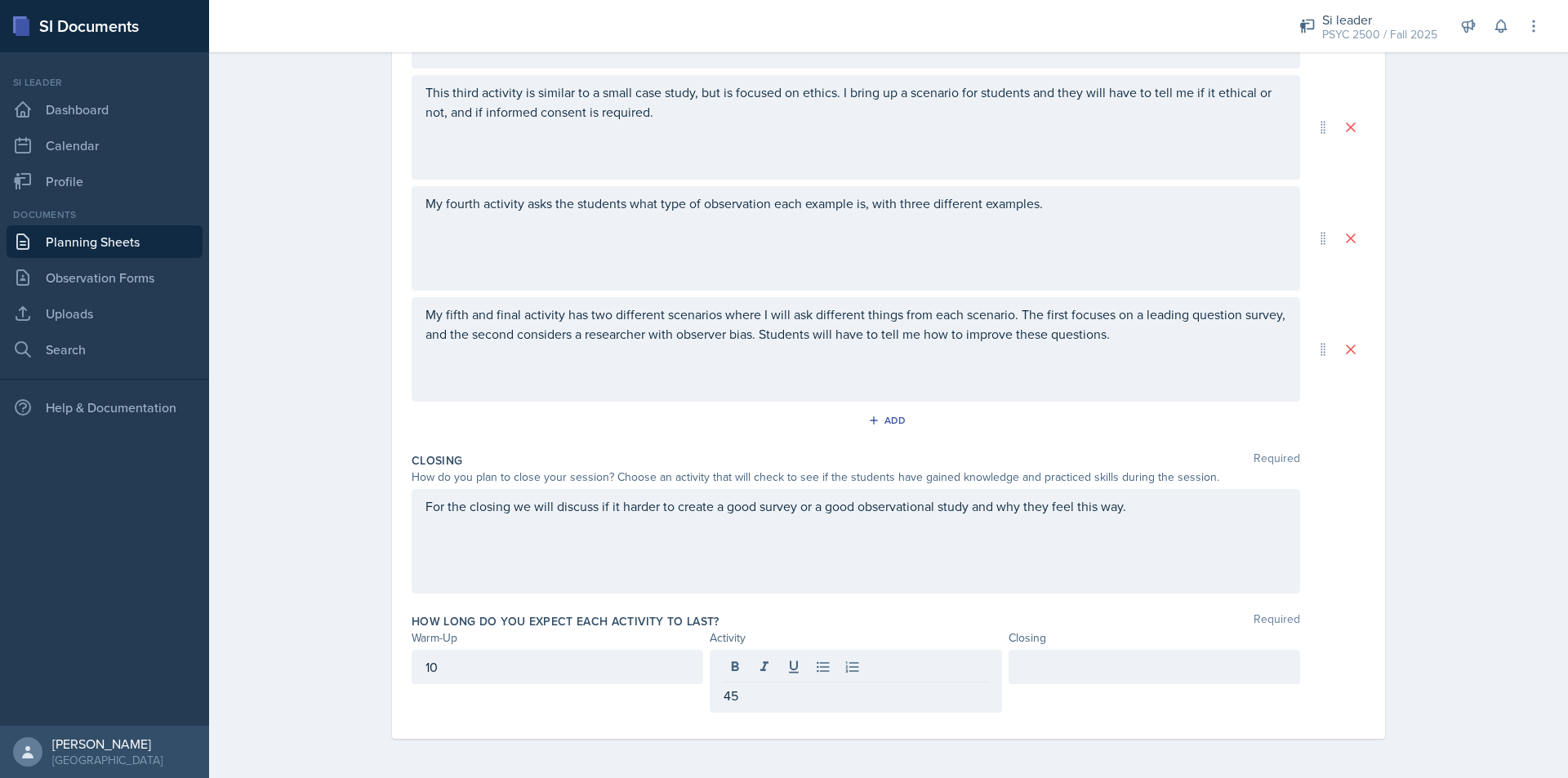
click at [1106, 680] on div at bounding box center [1154, 666] width 291 height 34
click at [1348, 595] on div "Closing Required How do you plan to close your session? Choose an activity that…" at bounding box center [888, 526] width 954 height 161
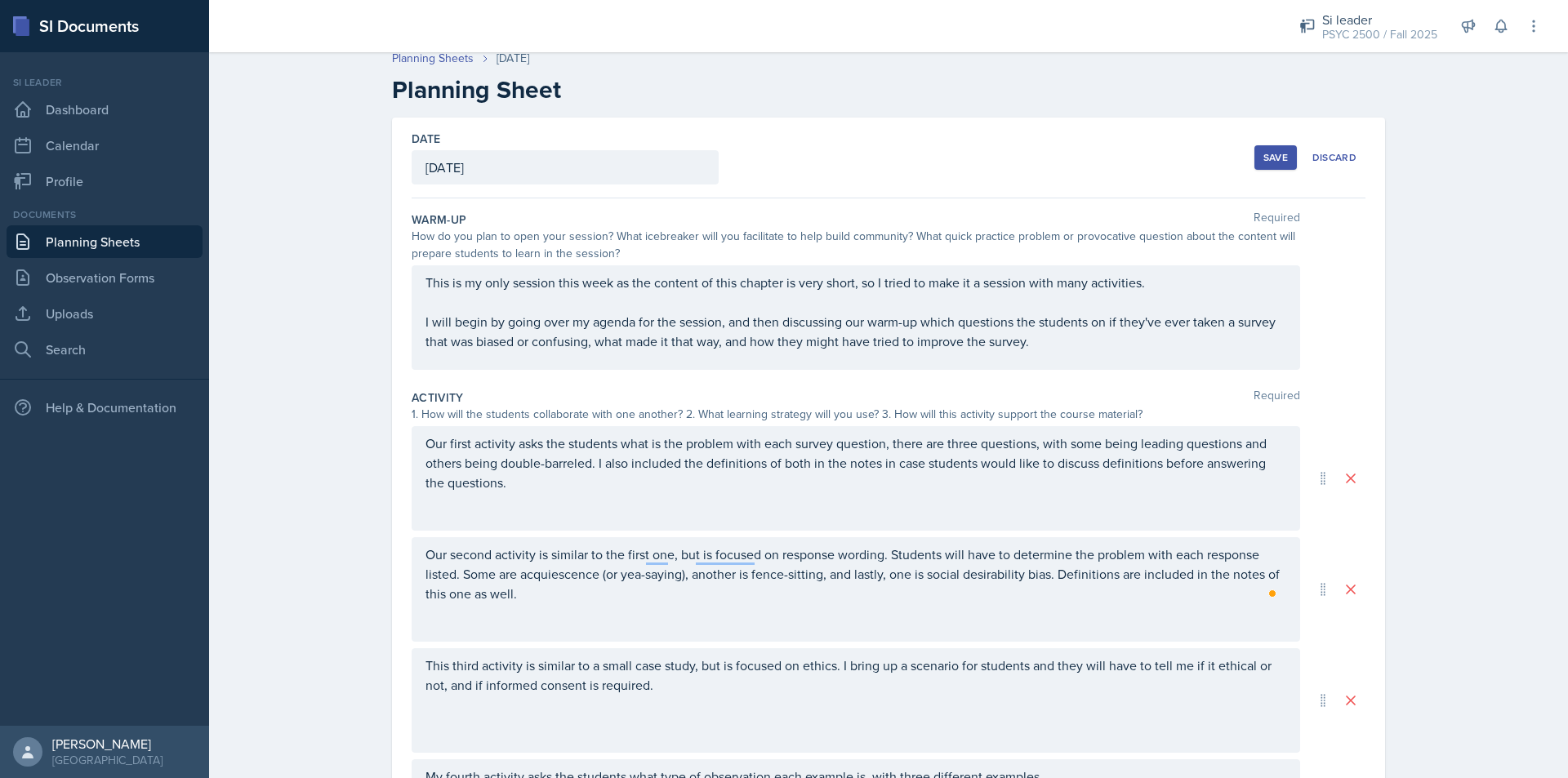
scroll to position [555, 0]
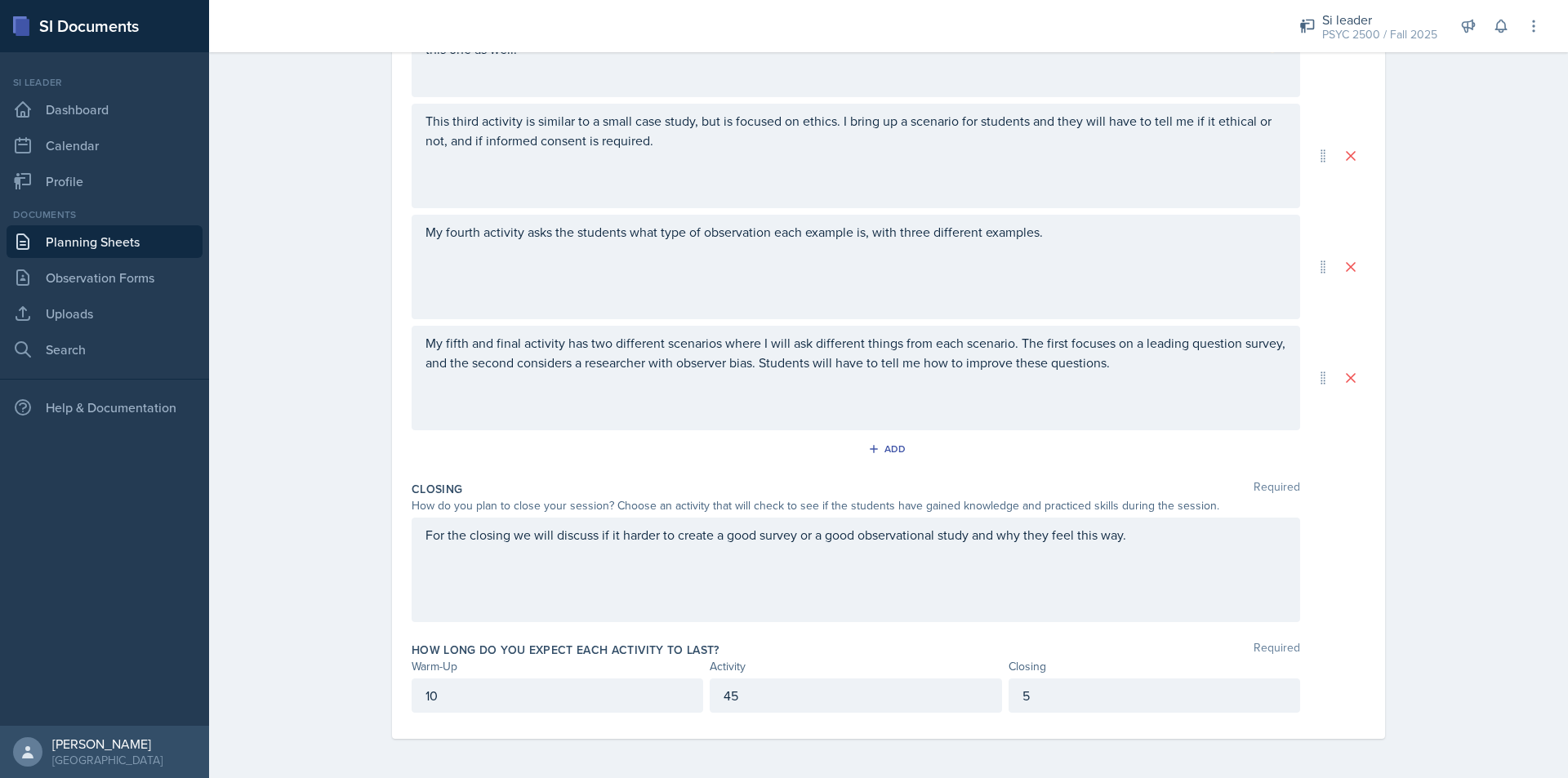
click at [1172, 543] on div "For the closing we will discuss if it harder to create a good survey or a good …" at bounding box center [855, 569] width 888 height 104
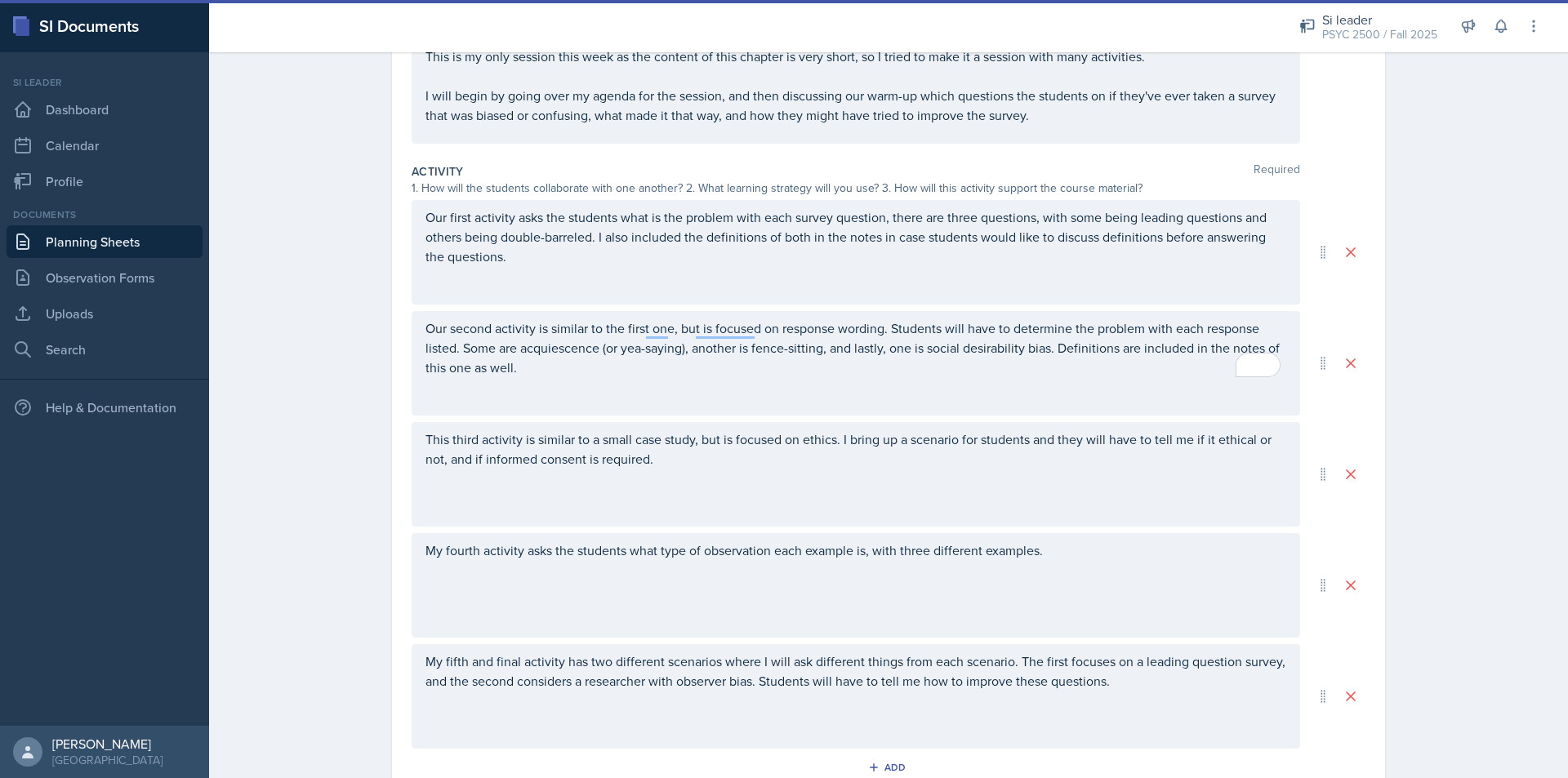
scroll to position [0, 0]
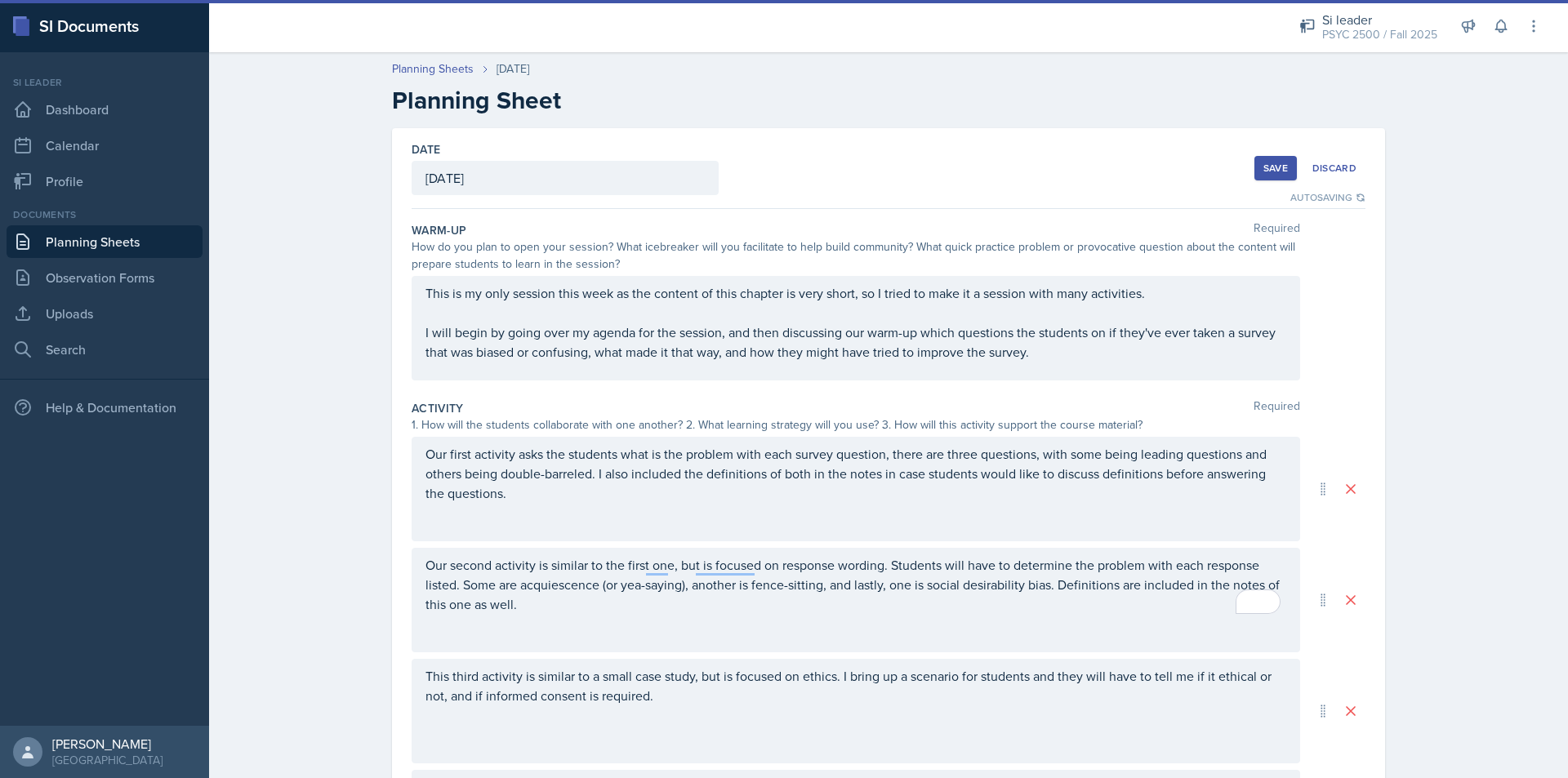
click at [1263, 172] on div "Save" at bounding box center [1275, 168] width 24 height 13
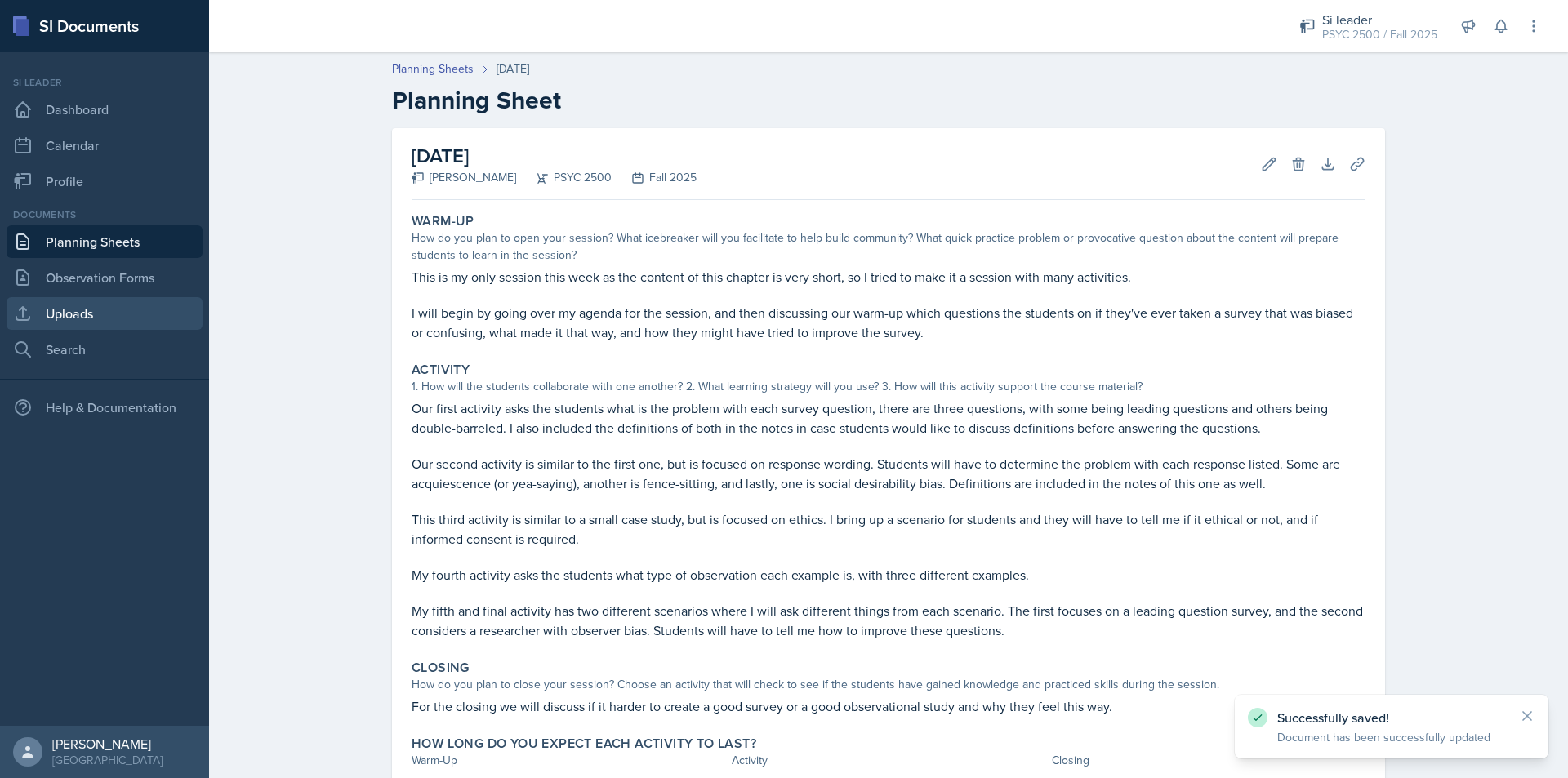
click at [119, 310] on link "Uploads" at bounding box center [104, 313] width 196 height 32
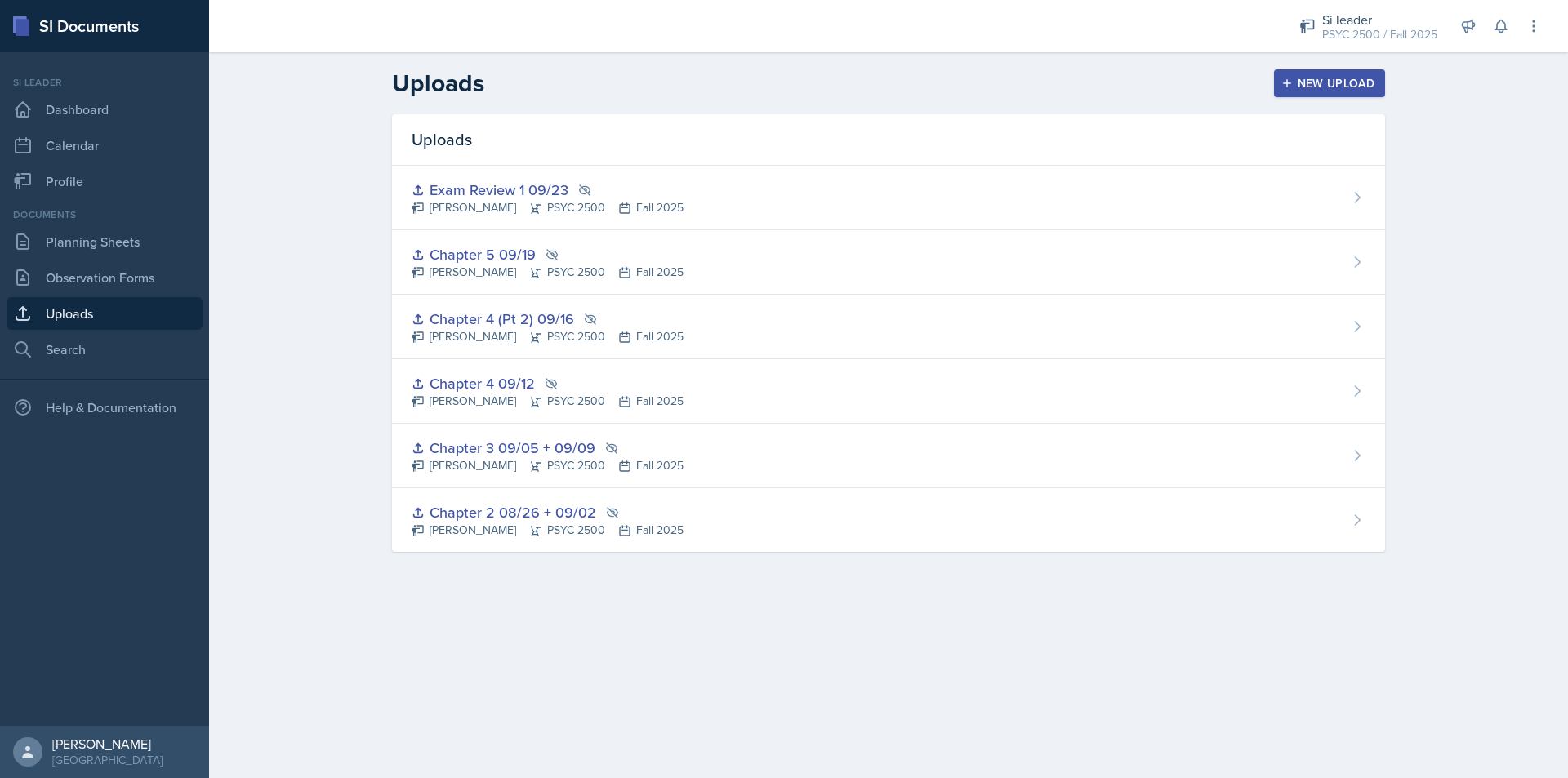
click at [1333, 83] on div "New Upload" at bounding box center [1329, 83] width 91 height 13
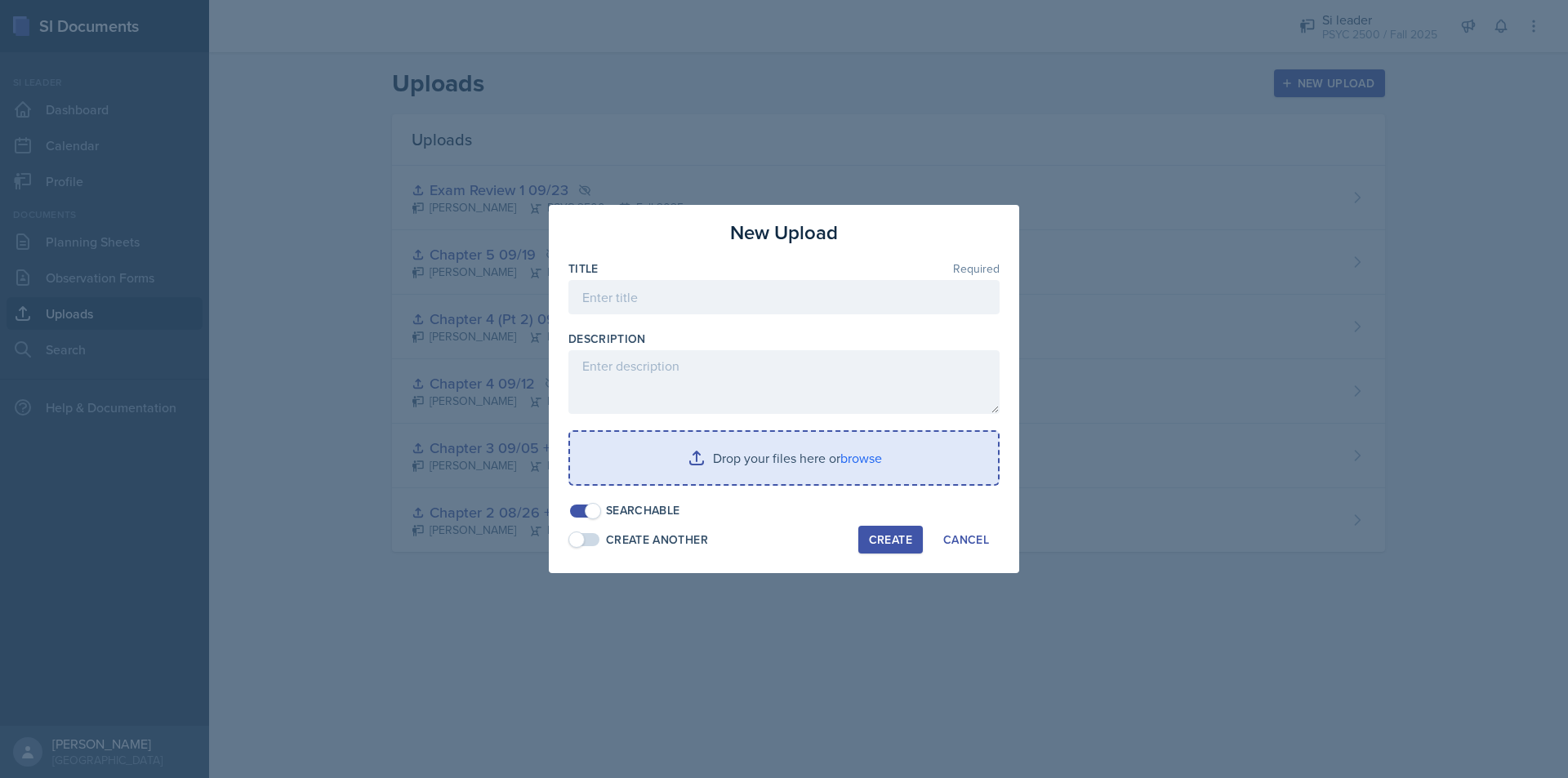
click at [670, 466] on input "file" at bounding box center [784, 457] width 428 height 53
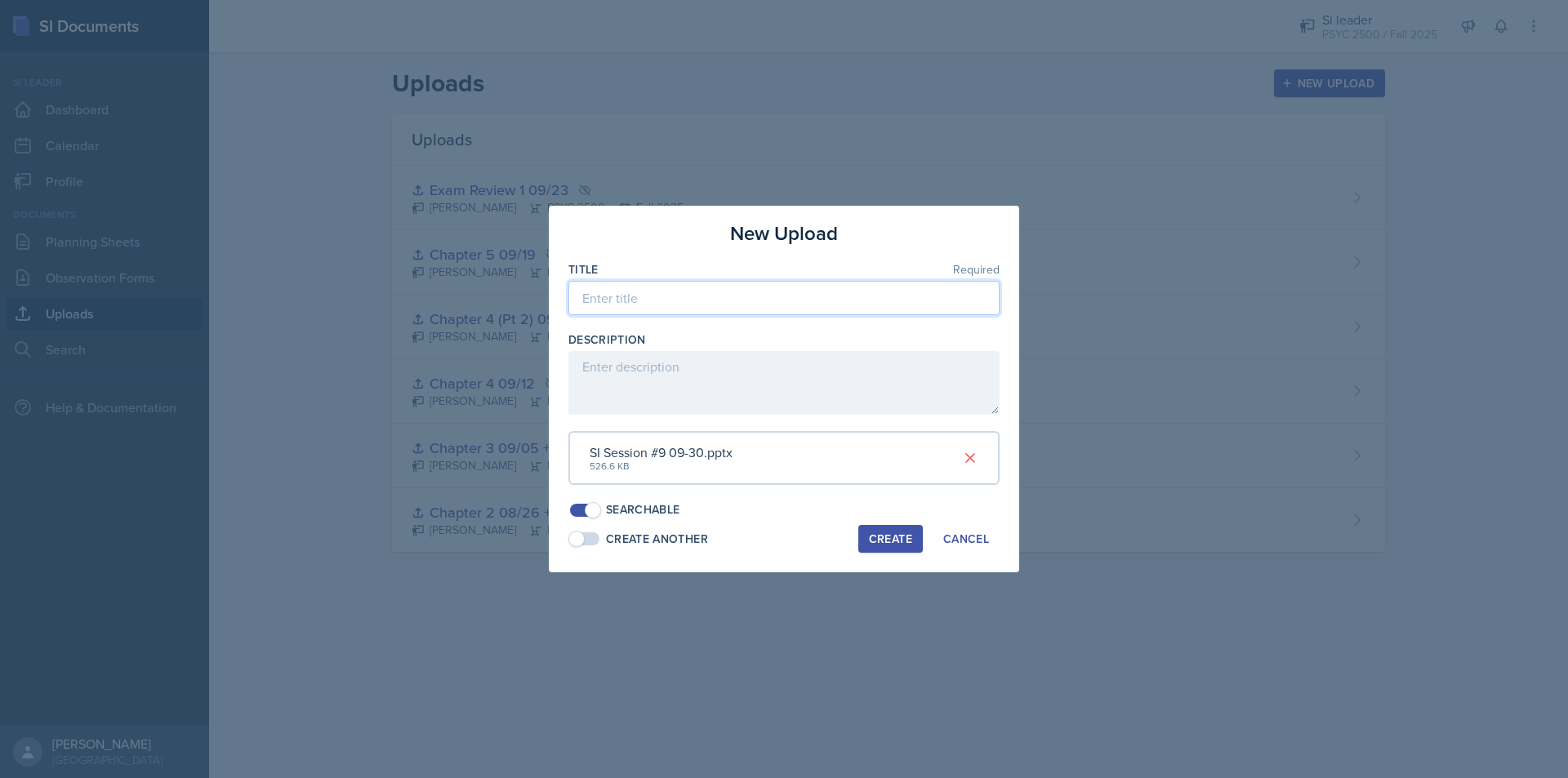
click at [663, 299] on input at bounding box center [784, 298] width 431 height 34
type input "Chapter 6 09/30"
click at [594, 505] on span at bounding box center [593, 510] width 17 height 17
click at [888, 541] on div "Create" at bounding box center [890, 539] width 43 height 13
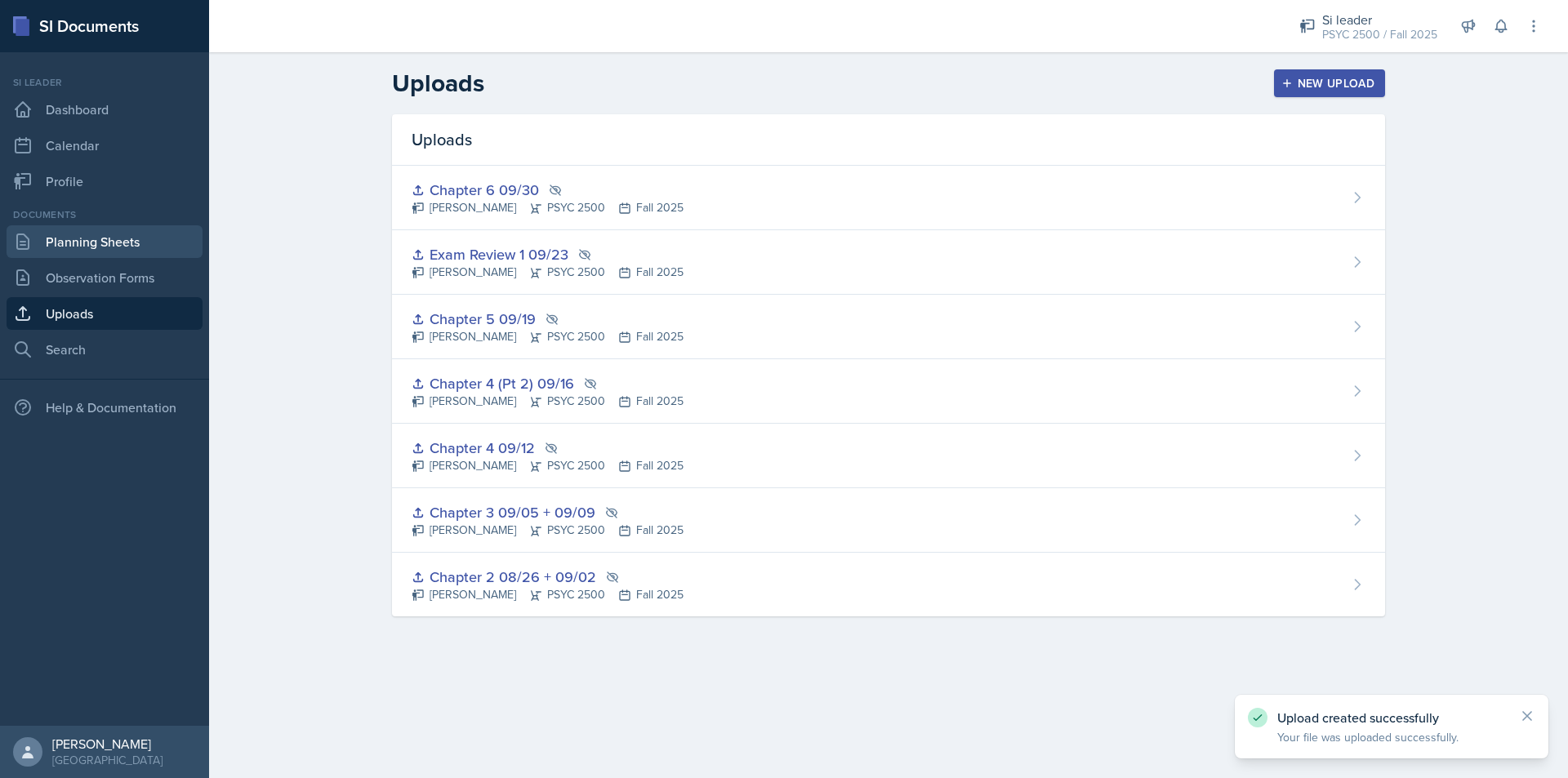
click at [100, 244] on link "Planning Sheets" at bounding box center [104, 241] width 196 height 32
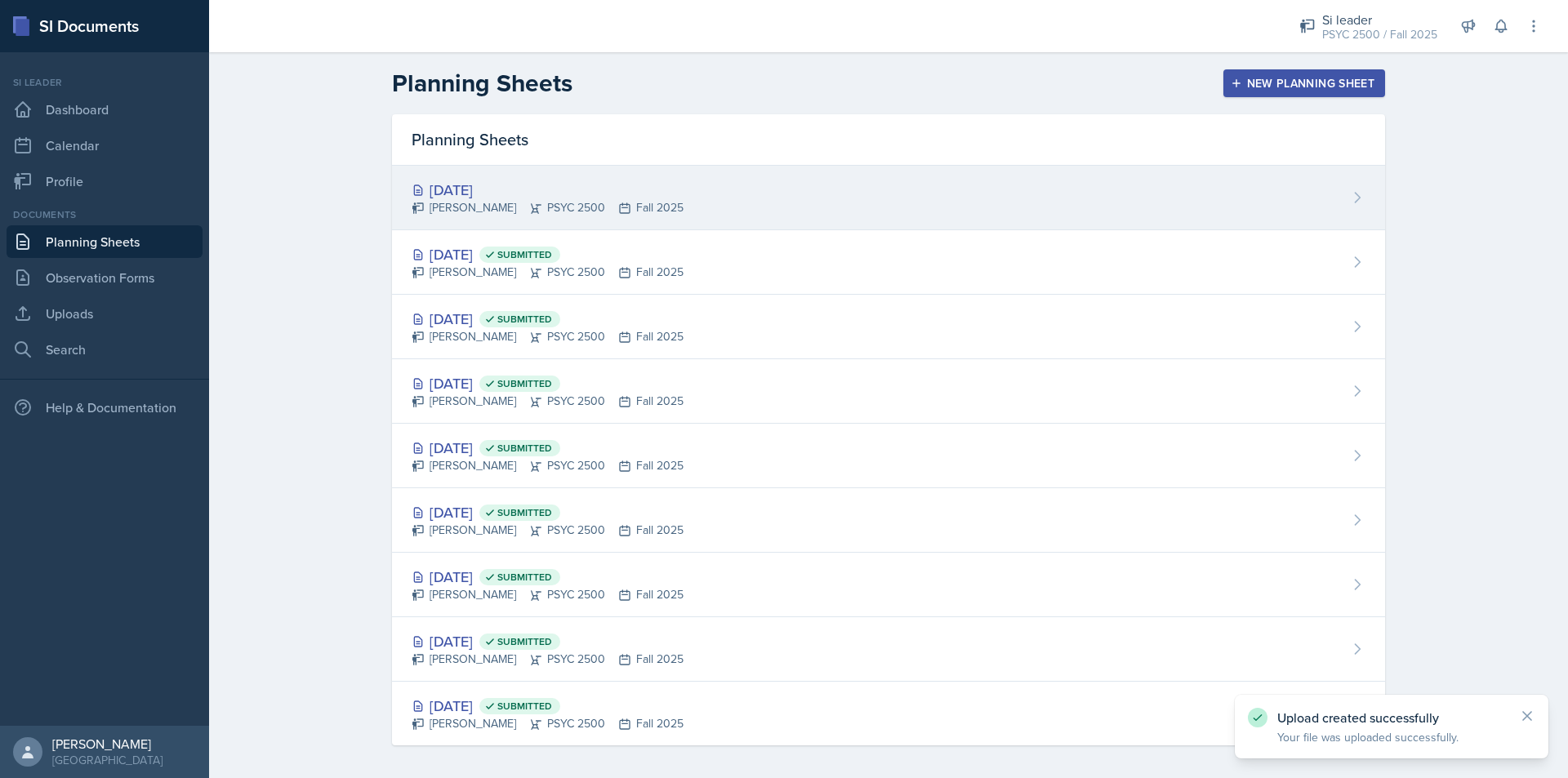
click at [805, 188] on div "[DATE] [PERSON_NAME] PSYC 2500 Fall 2025" at bounding box center [888, 198] width 993 height 65
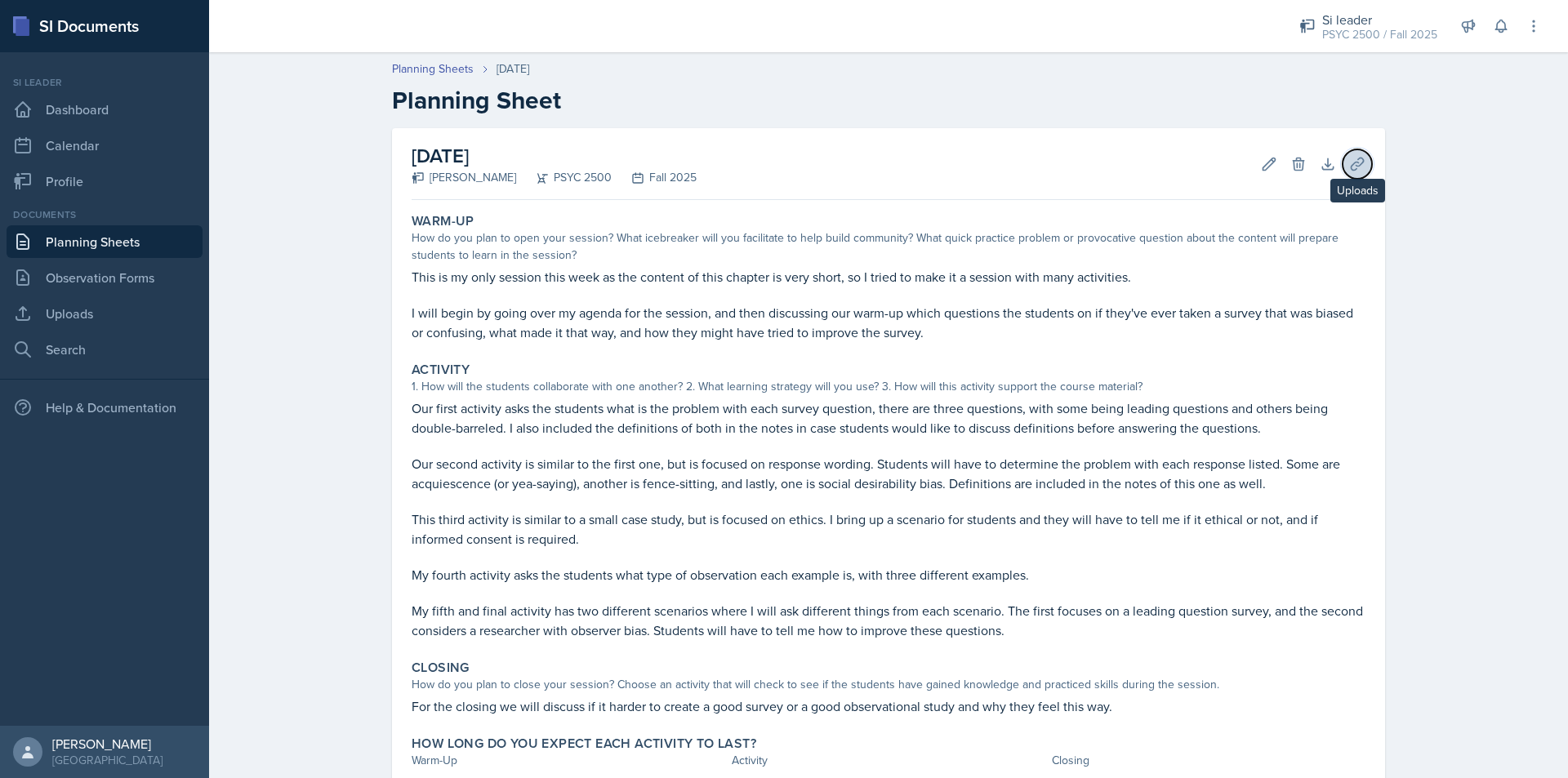
click at [1354, 162] on icon at bounding box center [1357, 164] width 17 height 17
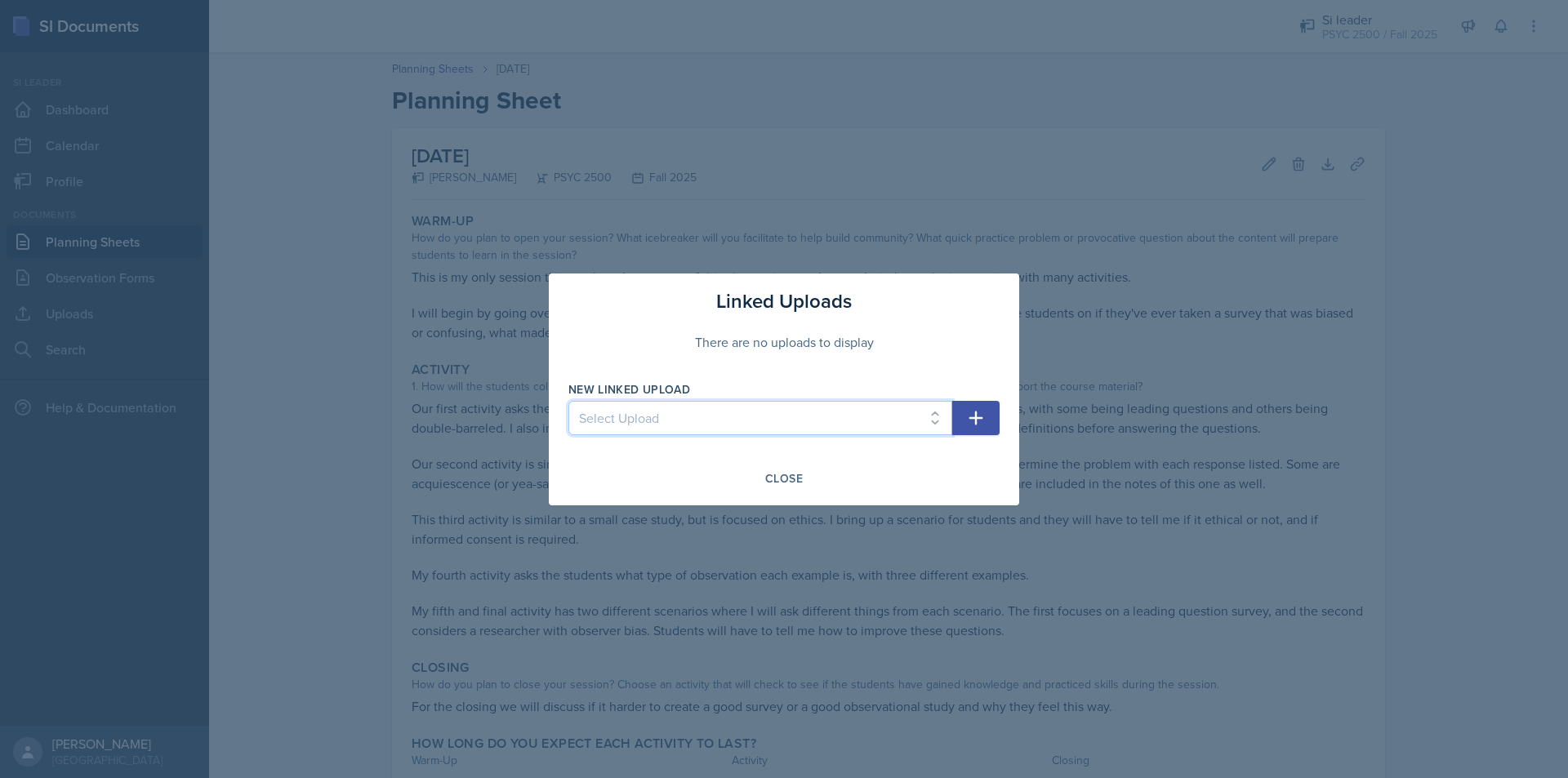
click at [778, 428] on select "Select Upload Chapter 2 08/26 + 09/02 Chapter 3 09/05 + 09/09 Chapter 4 09/12 C…" at bounding box center [760, 418] width 384 height 34
select select "92f1090c-e8ea-4251-b678-d1e79aba40d6"
click at [569, 401] on select "Select Upload Chapter 2 08/26 + 09/02 Chapter 3 09/05 + 09/09 Chapter 4 09/12 C…" at bounding box center [760, 418] width 384 height 34
click at [977, 419] on icon "button" at bounding box center [975, 418] width 19 height 19
select select
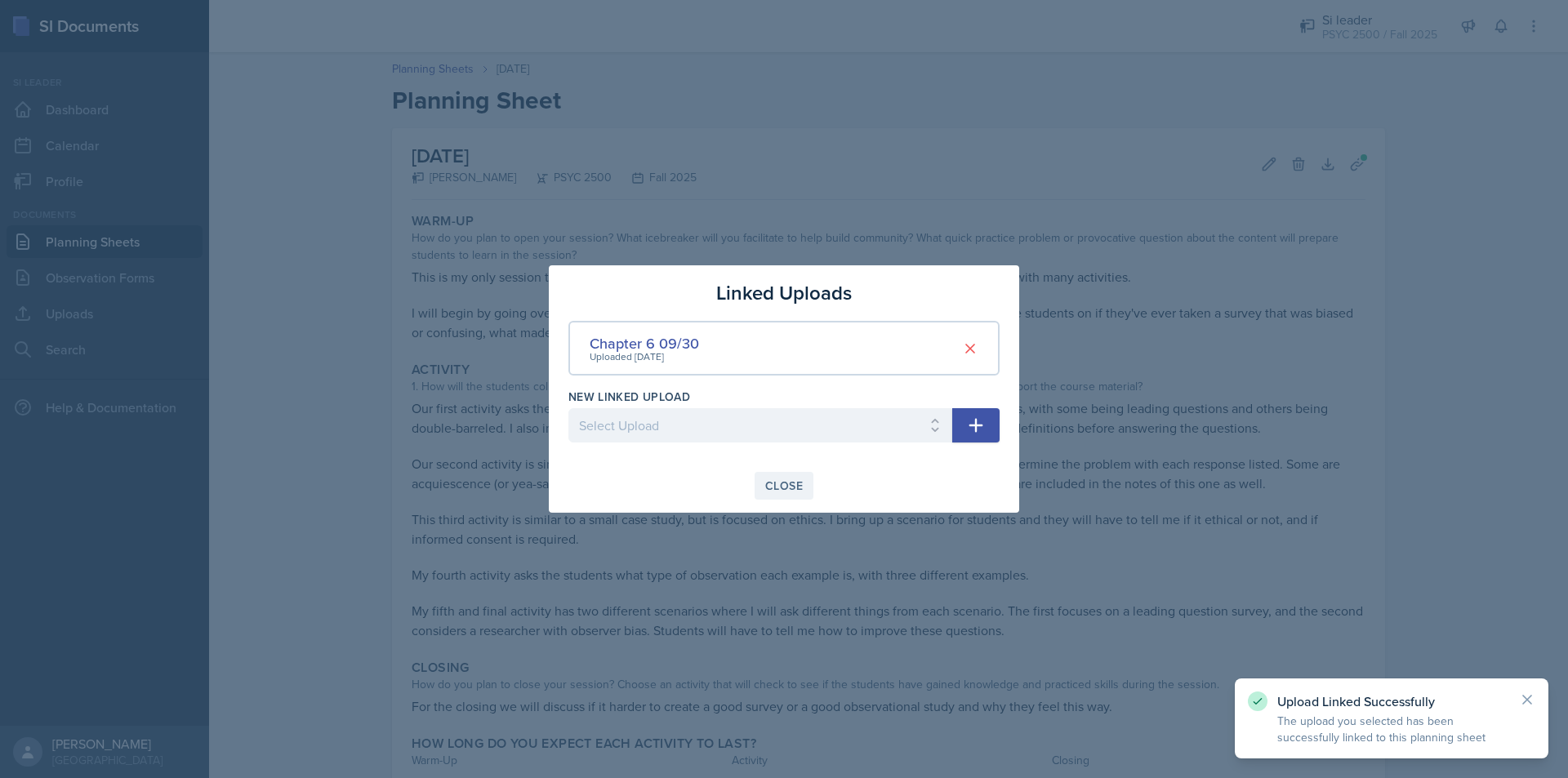
click at [770, 476] on button "Close" at bounding box center [784, 486] width 59 height 28
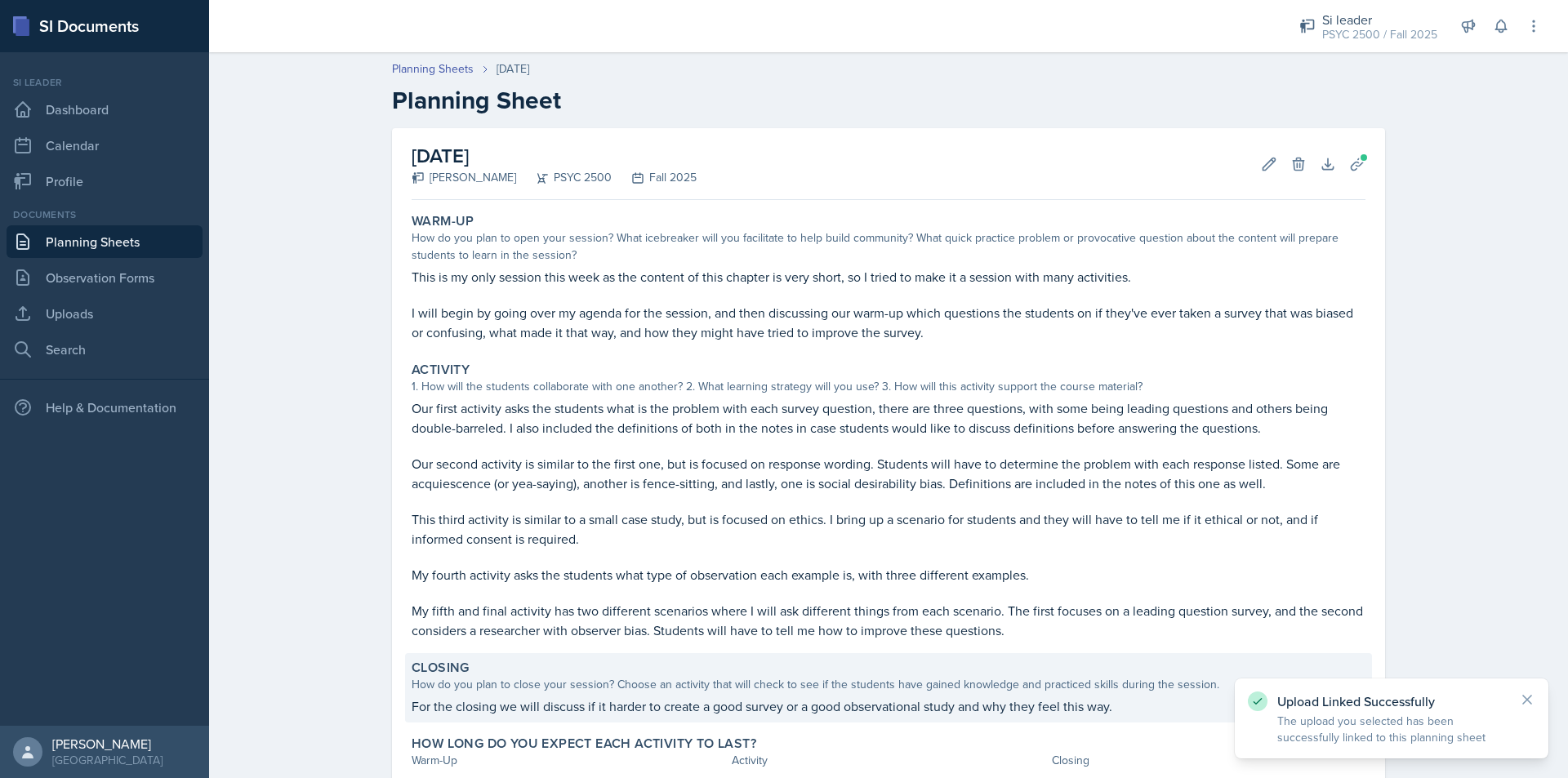
scroll to position [127, 0]
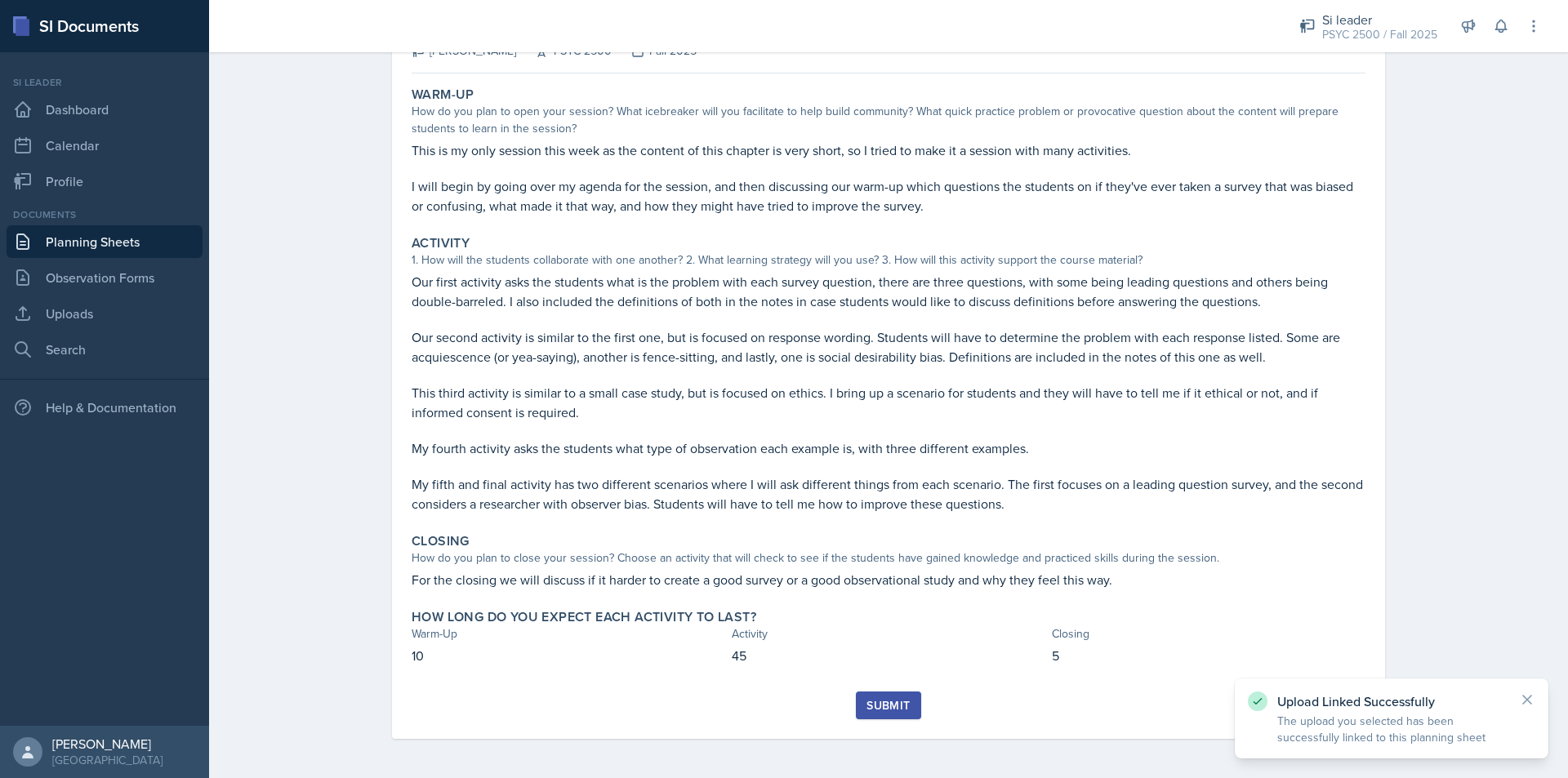
click at [866, 699] on div "Submit" at bounding box center [888, 705] width 43 height 13
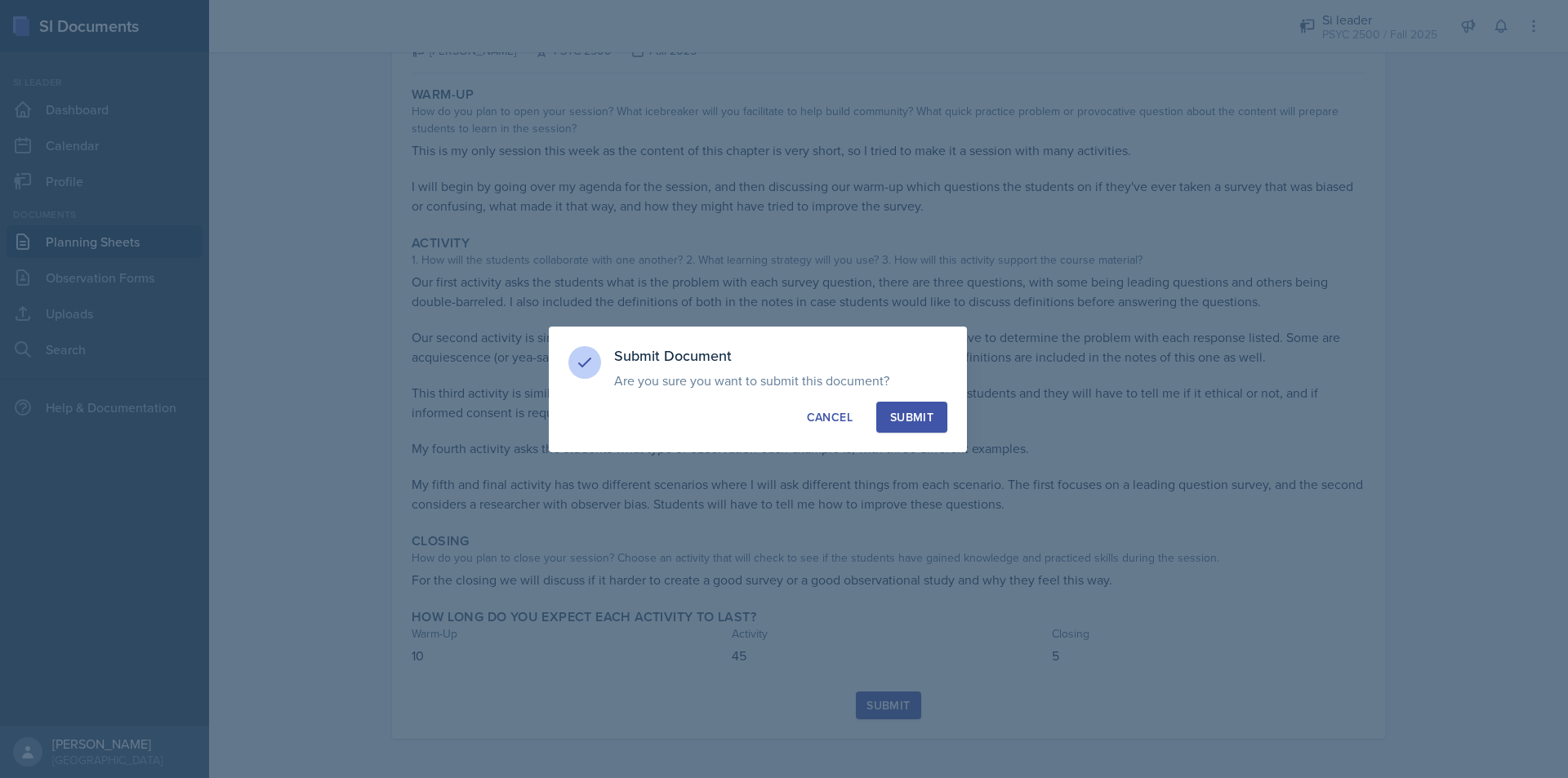
click at [919, 396] on div "Submit Document Are you sure you want to submit this document? This document wi…" at bounding box center [758, 389] width 418 height 126
click at [935, 413] on button "Submit" at bounding box center [912, 418] width 71 height 31
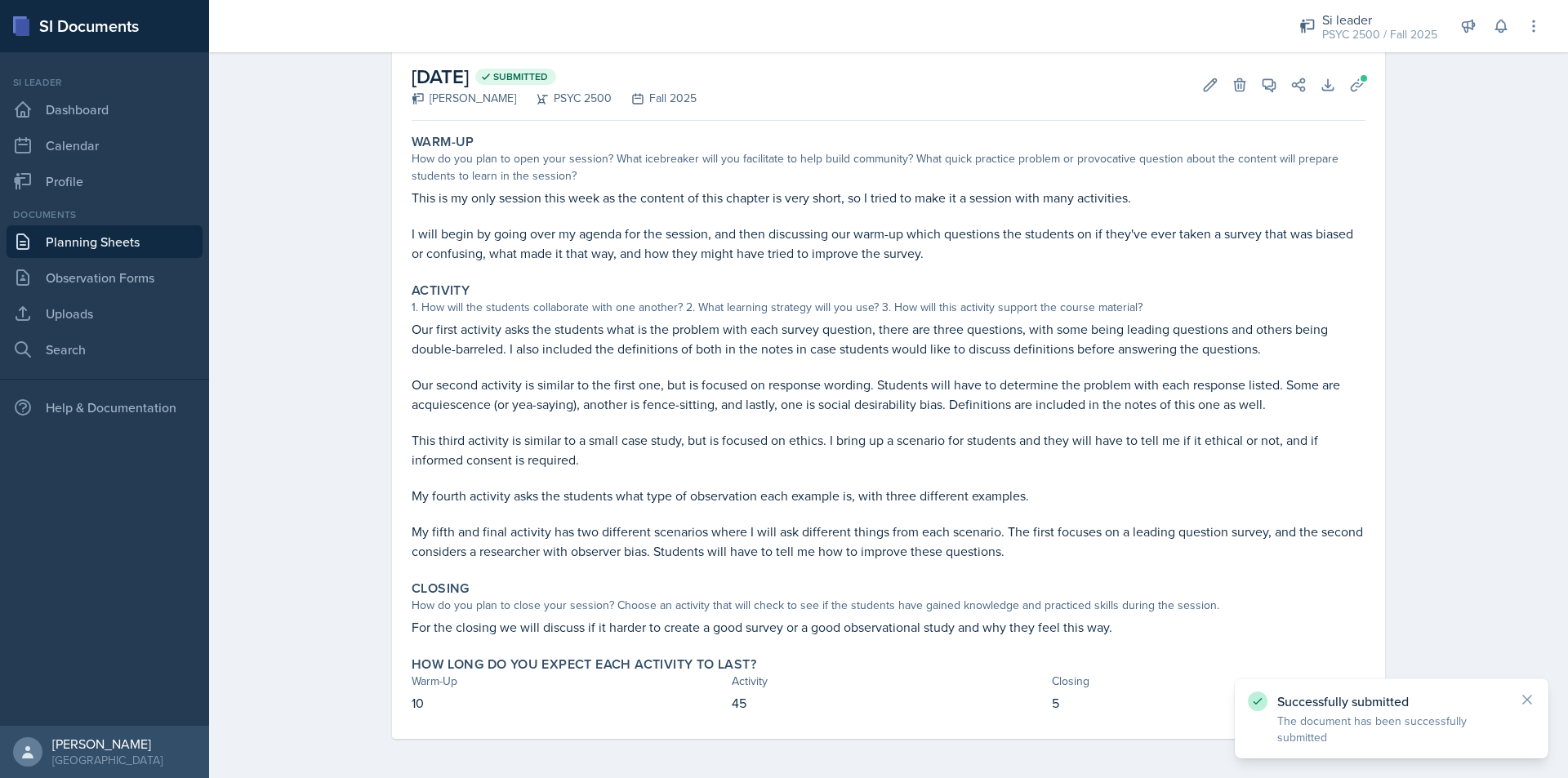
scroll to position [79, 0]
